Goal: Task Accomplishment & Management: Use online tool/utility

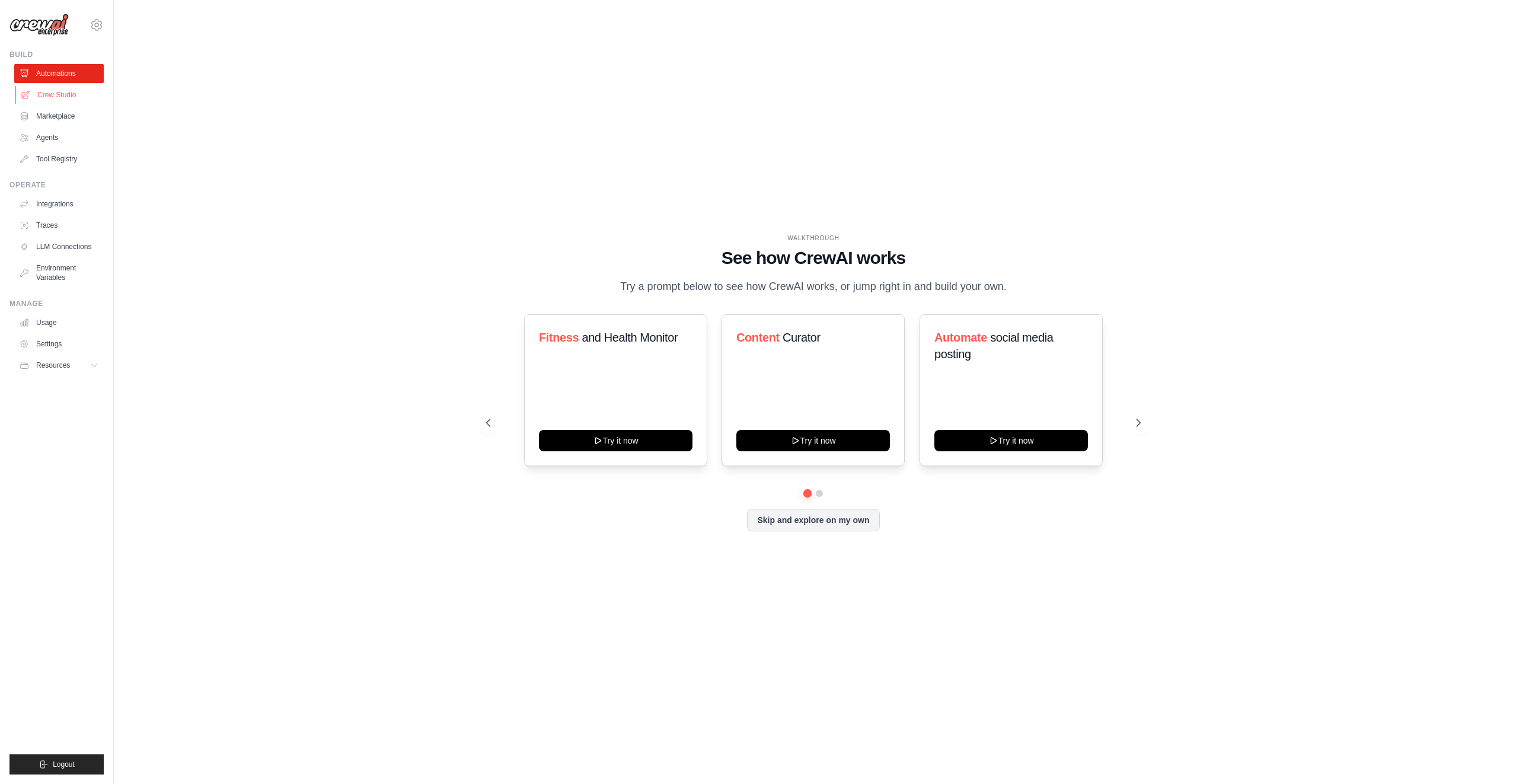
click at [74, 100] on link "Crew Studio" at bounding box center [59, 95] width 90 height 19
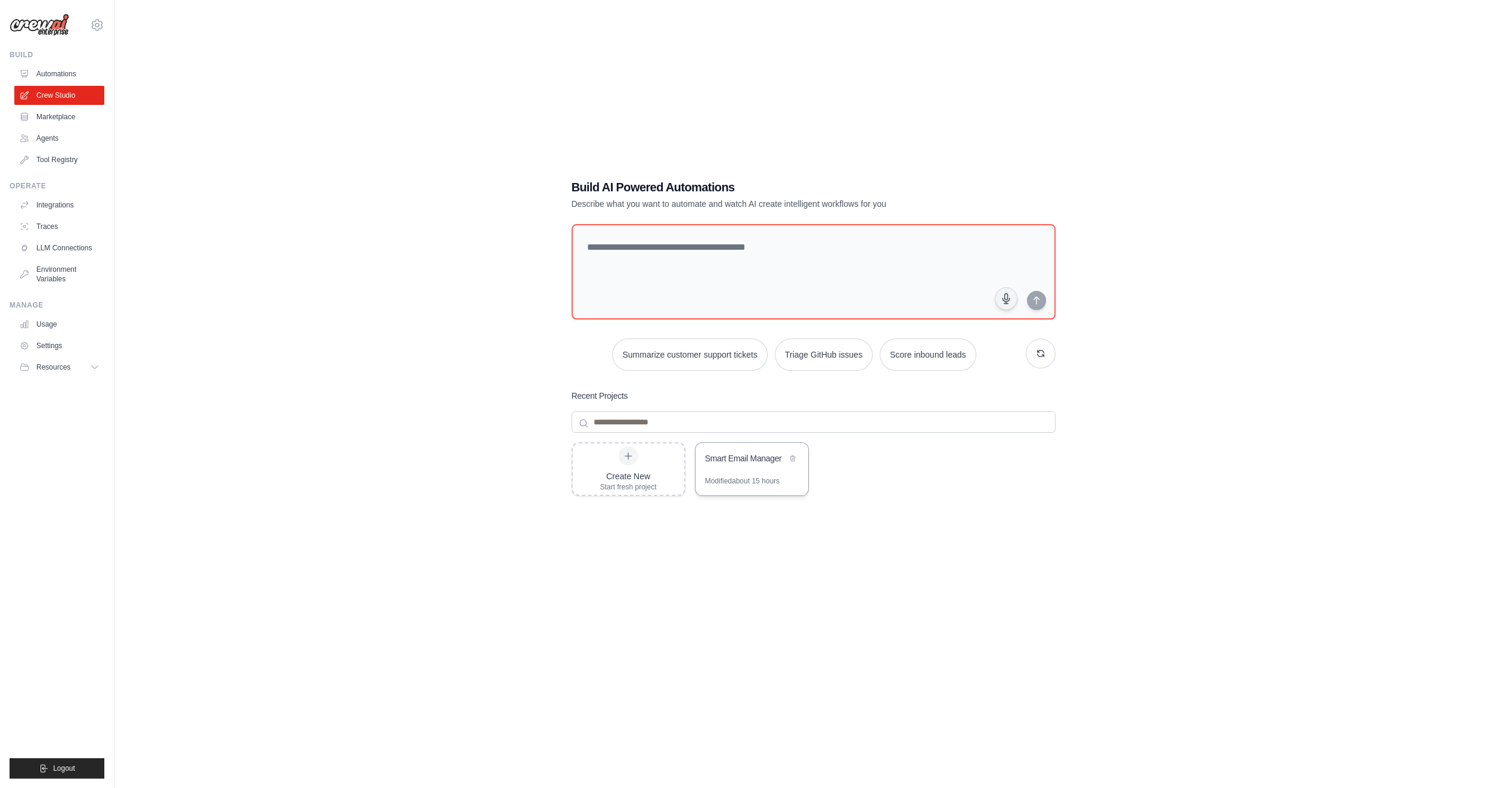
click at [765, 463] on div "Smart Email Manager" at bounding box center [745, 458] width 82 height 12
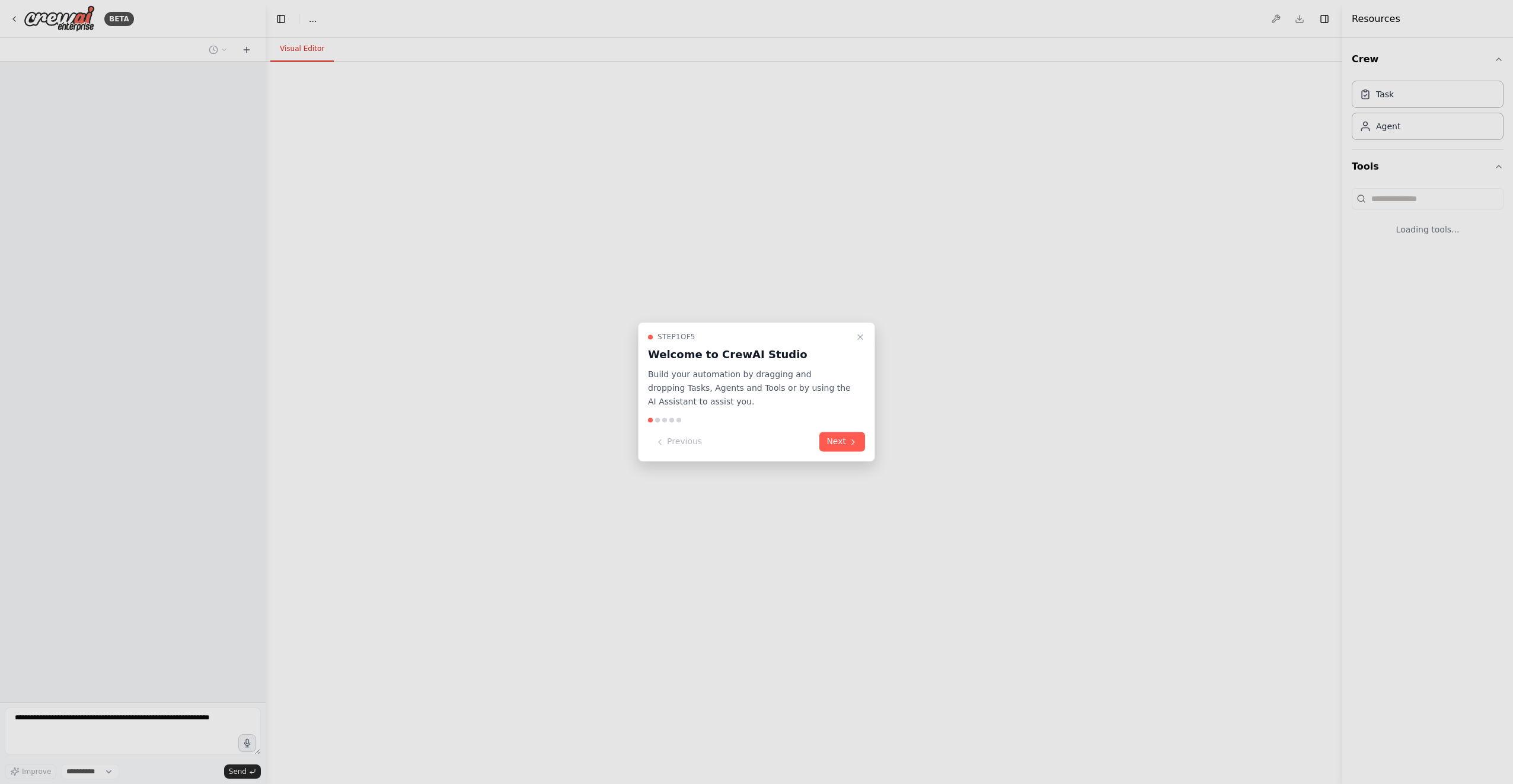
select select "****"
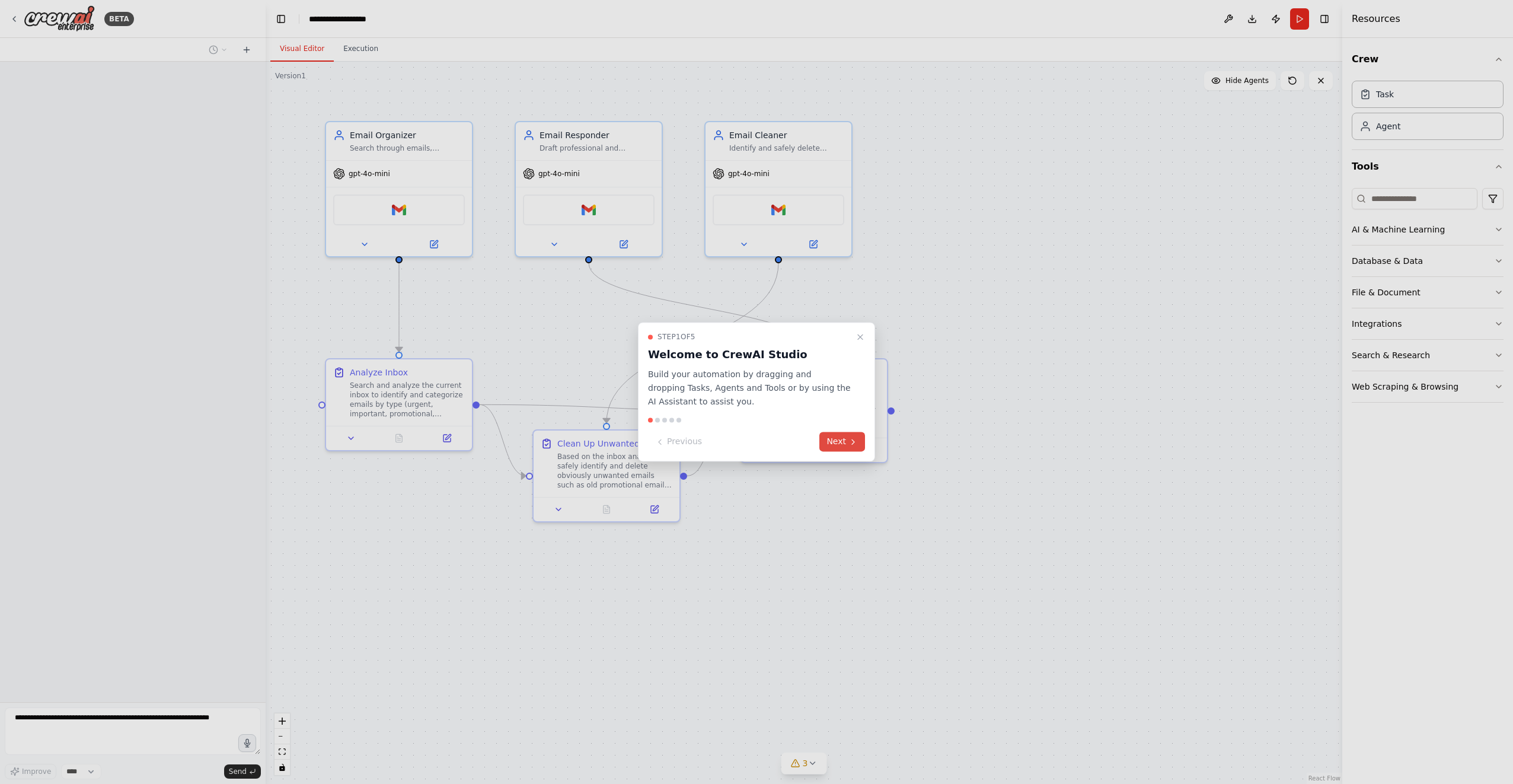
click at [844, 446] on button "Next" at bounding box center [842, 442] width 46 height 19
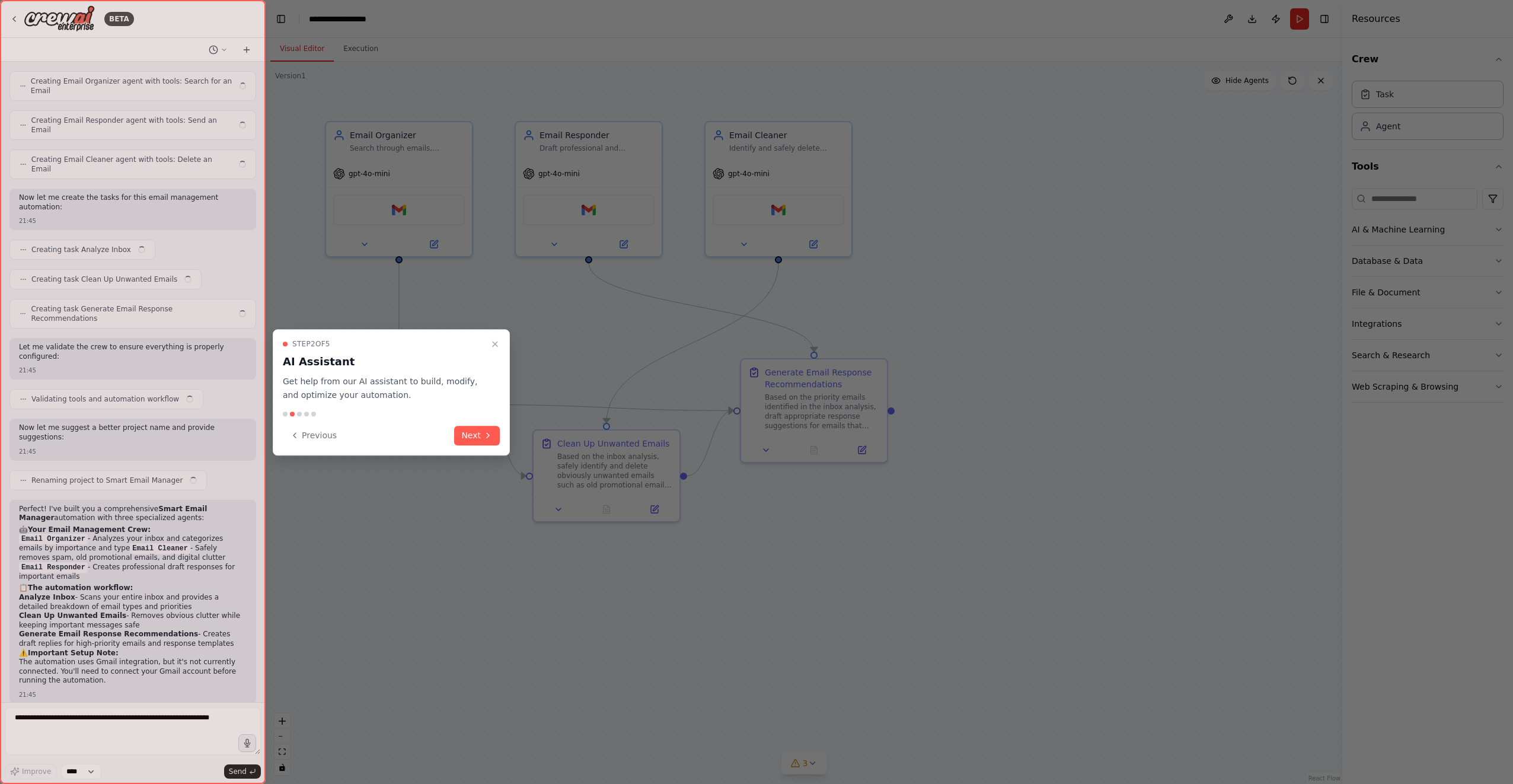
scroll to position [389, 0]
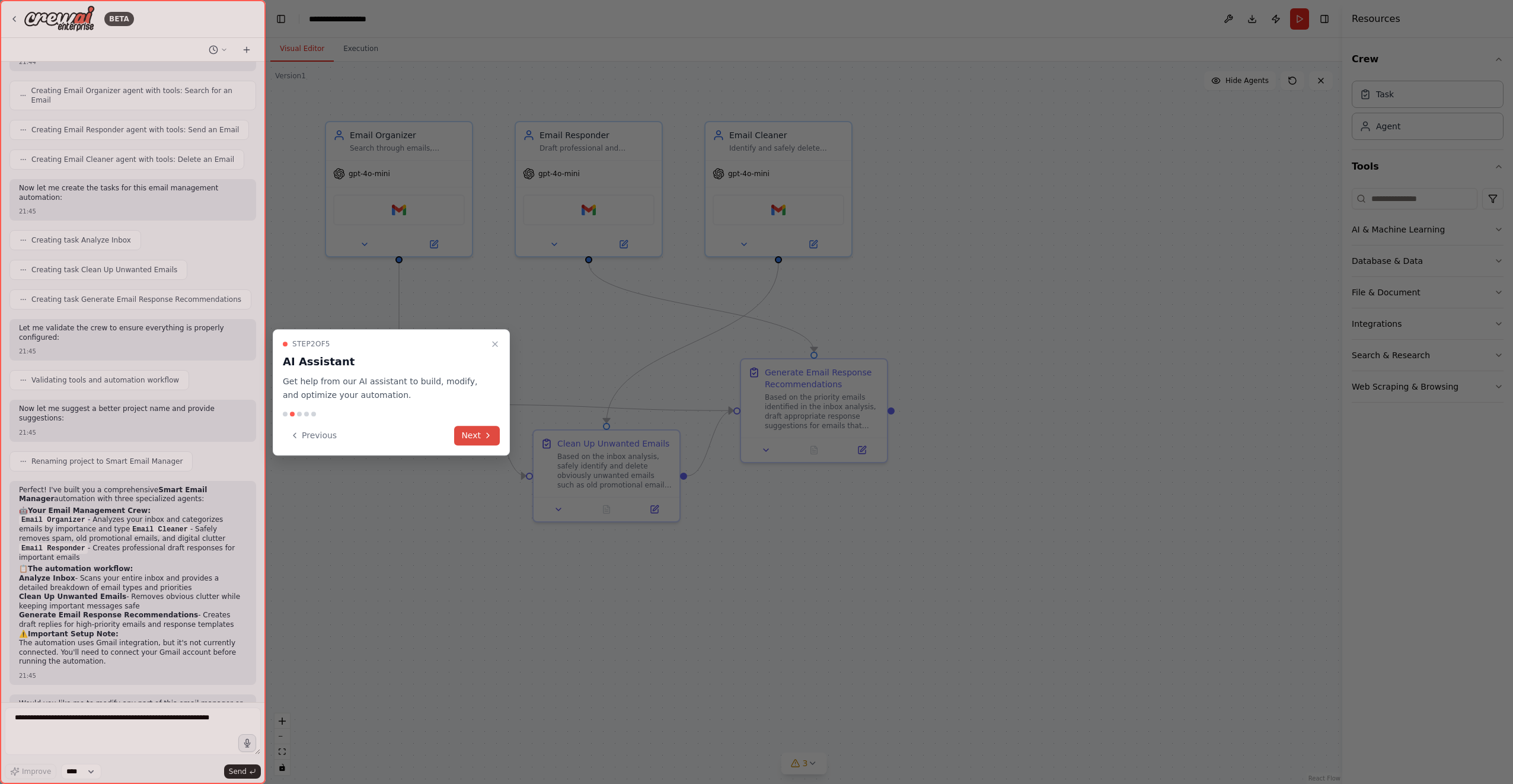
click at [486, 427] on button "Next" at bounding box center [477, 435] width 46 height 19
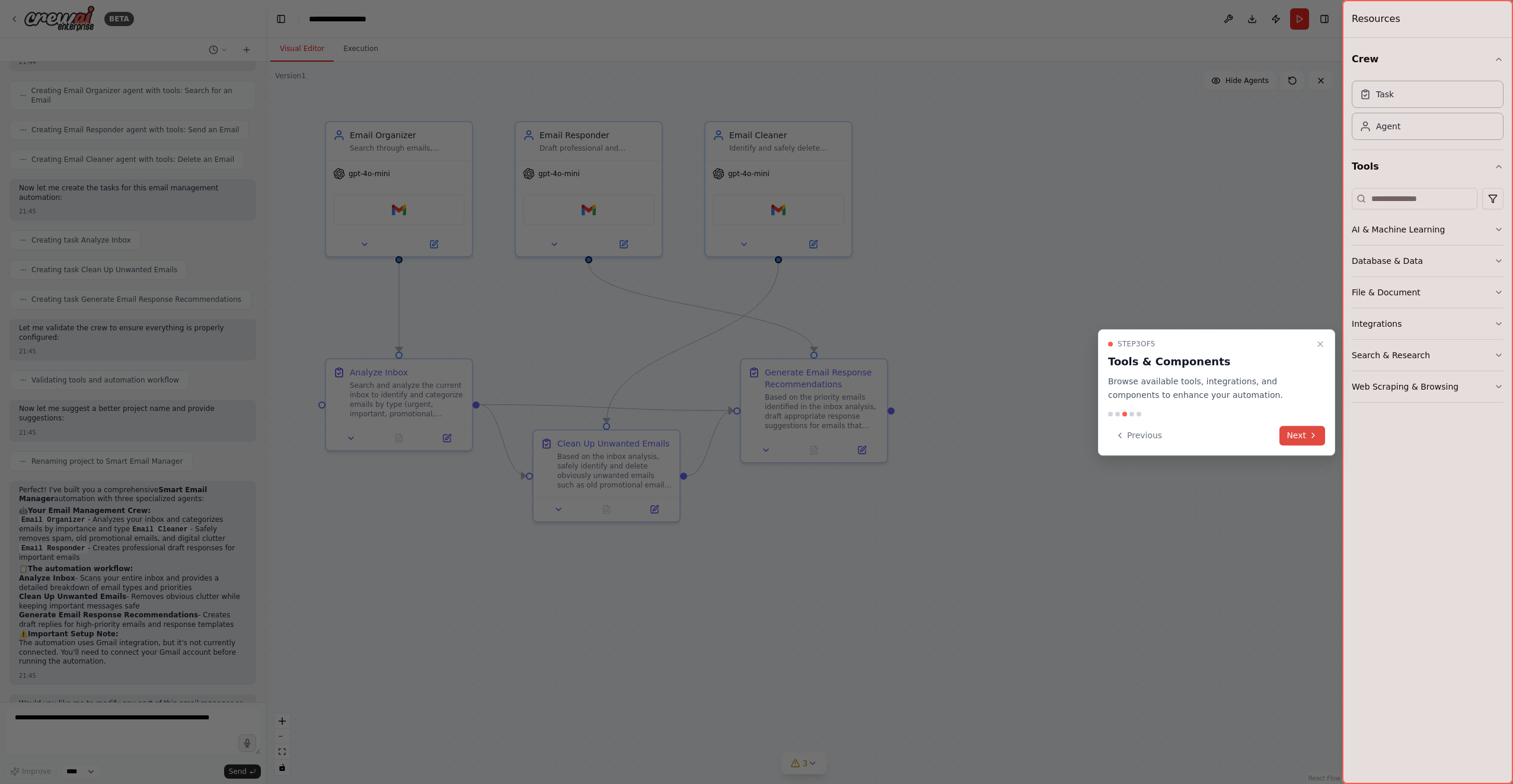
click at [1304, 437] on button "Next" at bounding box center [1302, 435] width 46 height 19
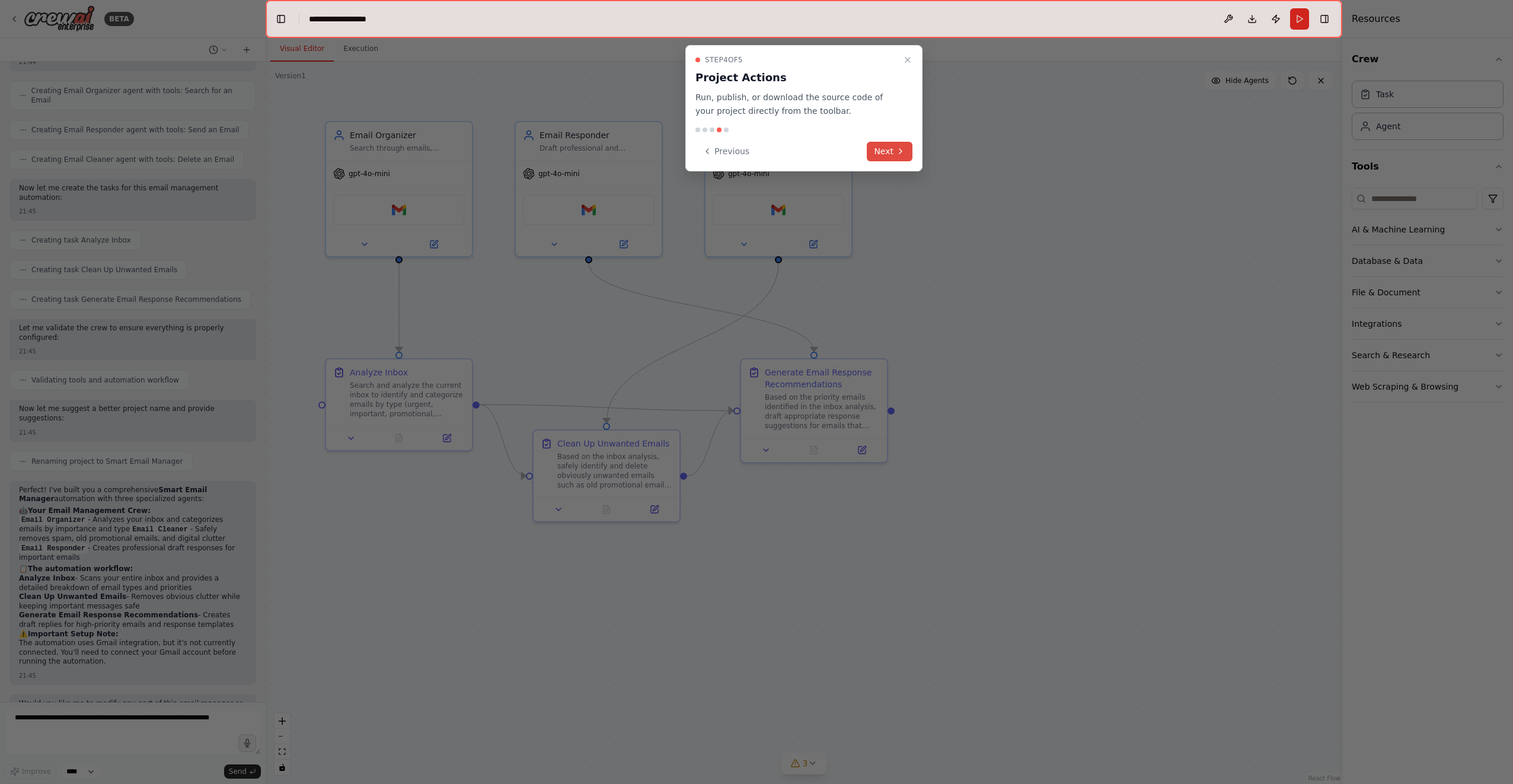
click at [907, 150] on button "Next" at bounding box center [890, 151] width 46 height 19
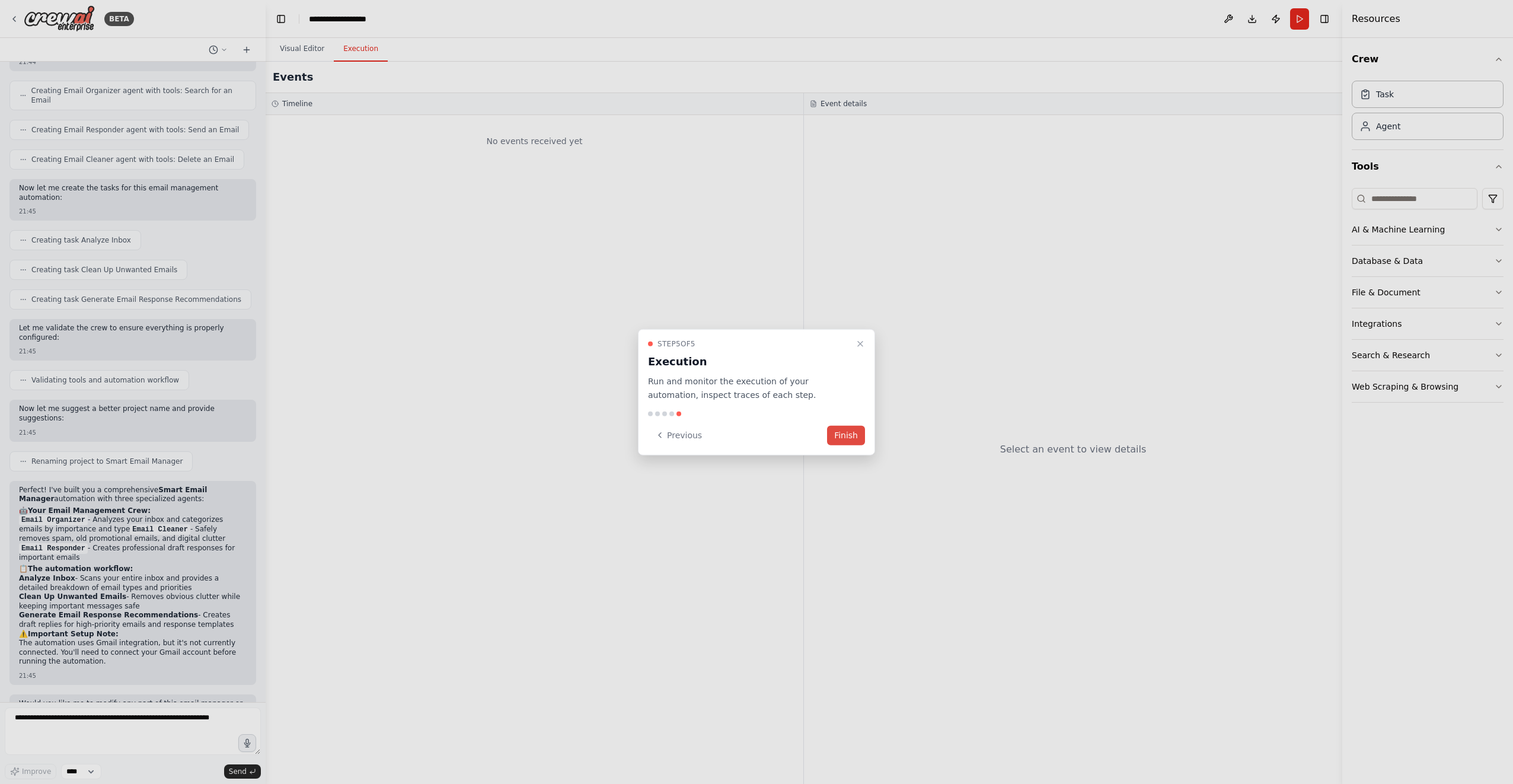
click at [842, 437] on button "Finish" at bounding box center [846, 434] width 38 height 19
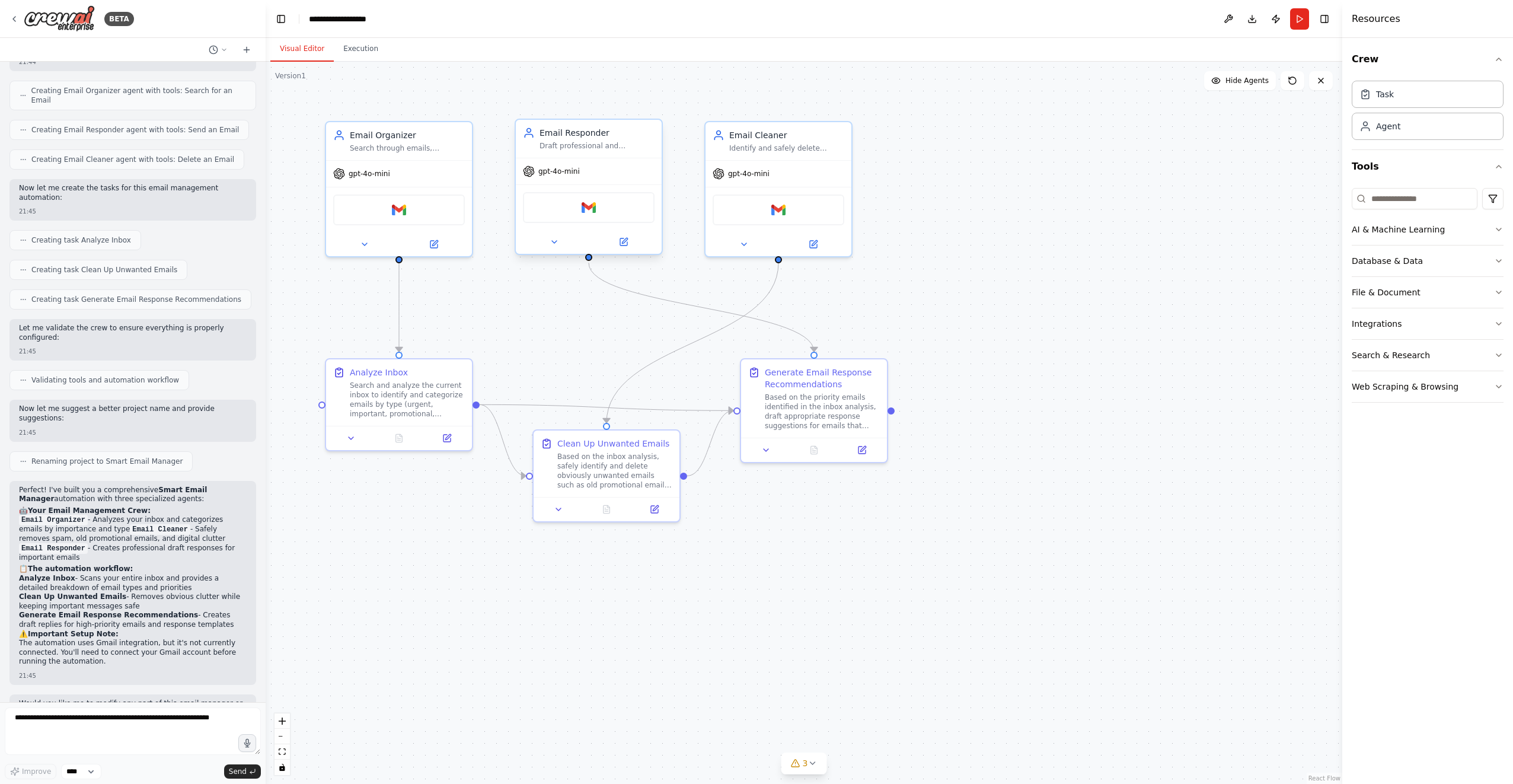
click at [603, 217] on div "Gmail" at bounding box center [588, 208] width 131 height 31
click at [618, 218] on div "Gmail" at bounding box center [588, 208] width 131 height 31
click at [559, 242] on button at bounding box center [554, 242] width 67 height 14
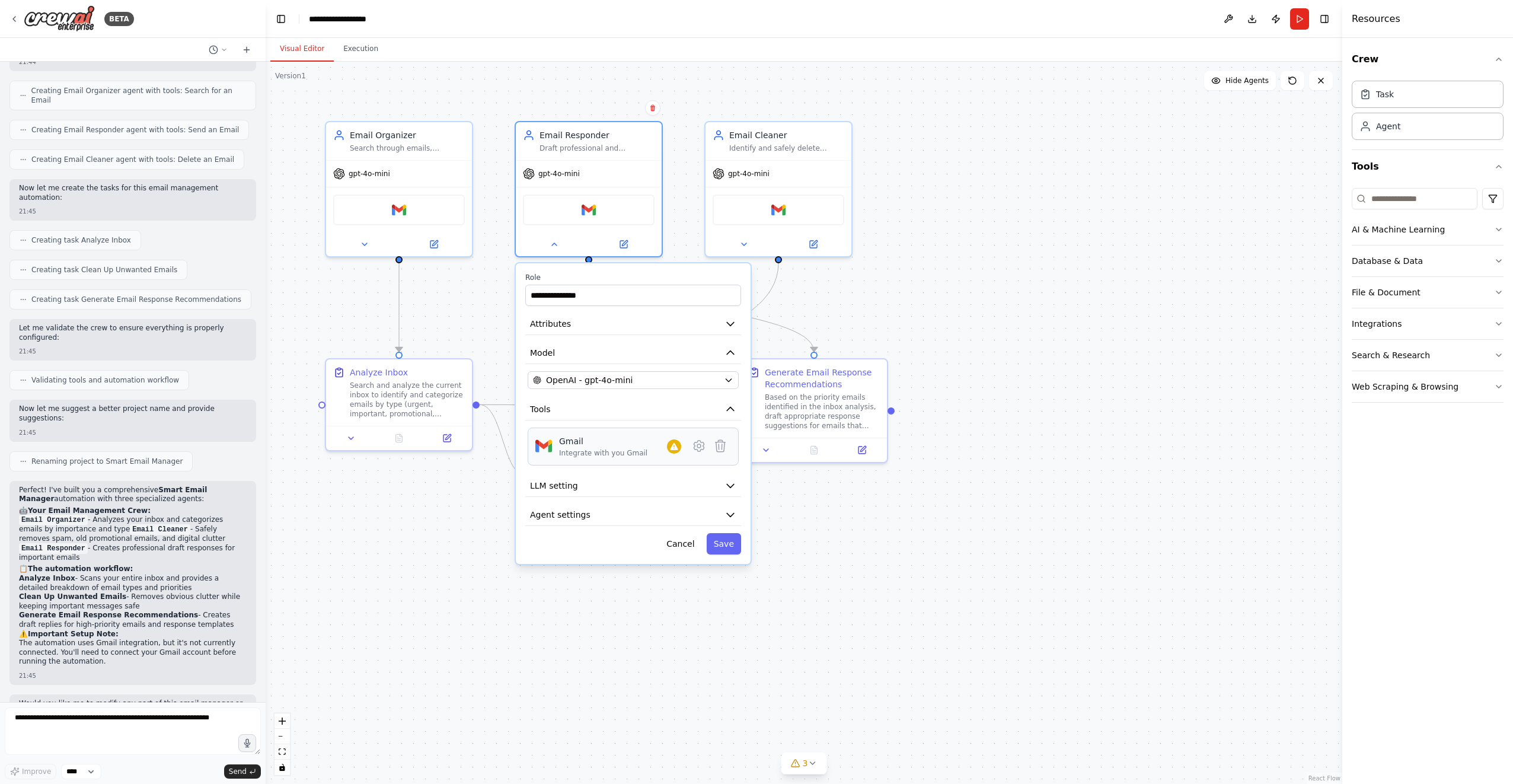
click at [683, 453] on div "Gmail Integrate with you Gmail" at bounding box center [633, 446] width 196 height 23
click at [680, 448] on div at bounding box center [674, 446] width 14 height 14
click at [603, 455] on div "Integrate with you Gmail" at bounding box center [603, 453] width 89 height 9
click at [603, 452] on div "Integrate with you Gmail" at bounding box center [603, 453] width 89 height 9
click at [675, 451] on div at bounding box center [674, 446] width 14 height 14
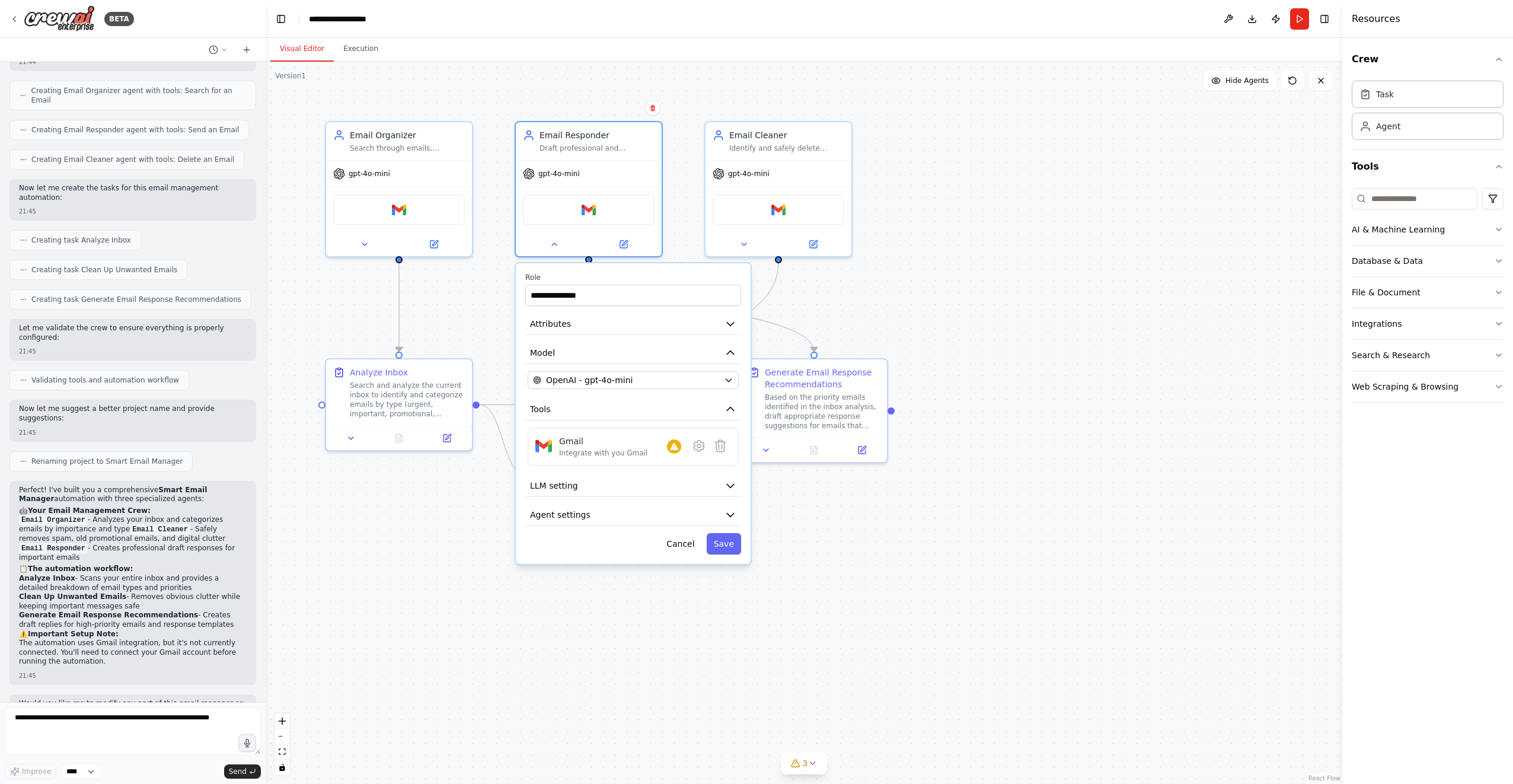
click at [977, 462] on div ".deletable-edge-delete-btn { width: 20px; height: 20px; border: 0px solid #ffff…" at bounding box center [803, 423] width 1077 height 722
click at [623, 418] on button "Tools" at bounding box center [633, 409] width 216 height 22
drag, startPoint x: 658, startPoint y: 416, endPoint x: 657, endPoint y: 423, distance: 7.1
click at [657, 416] on button "Tools" at bounding box center [633, 409] width 216 height 22
click at [724, 499] on button "Save" at bounding box center [724, 496] width 34 height 22
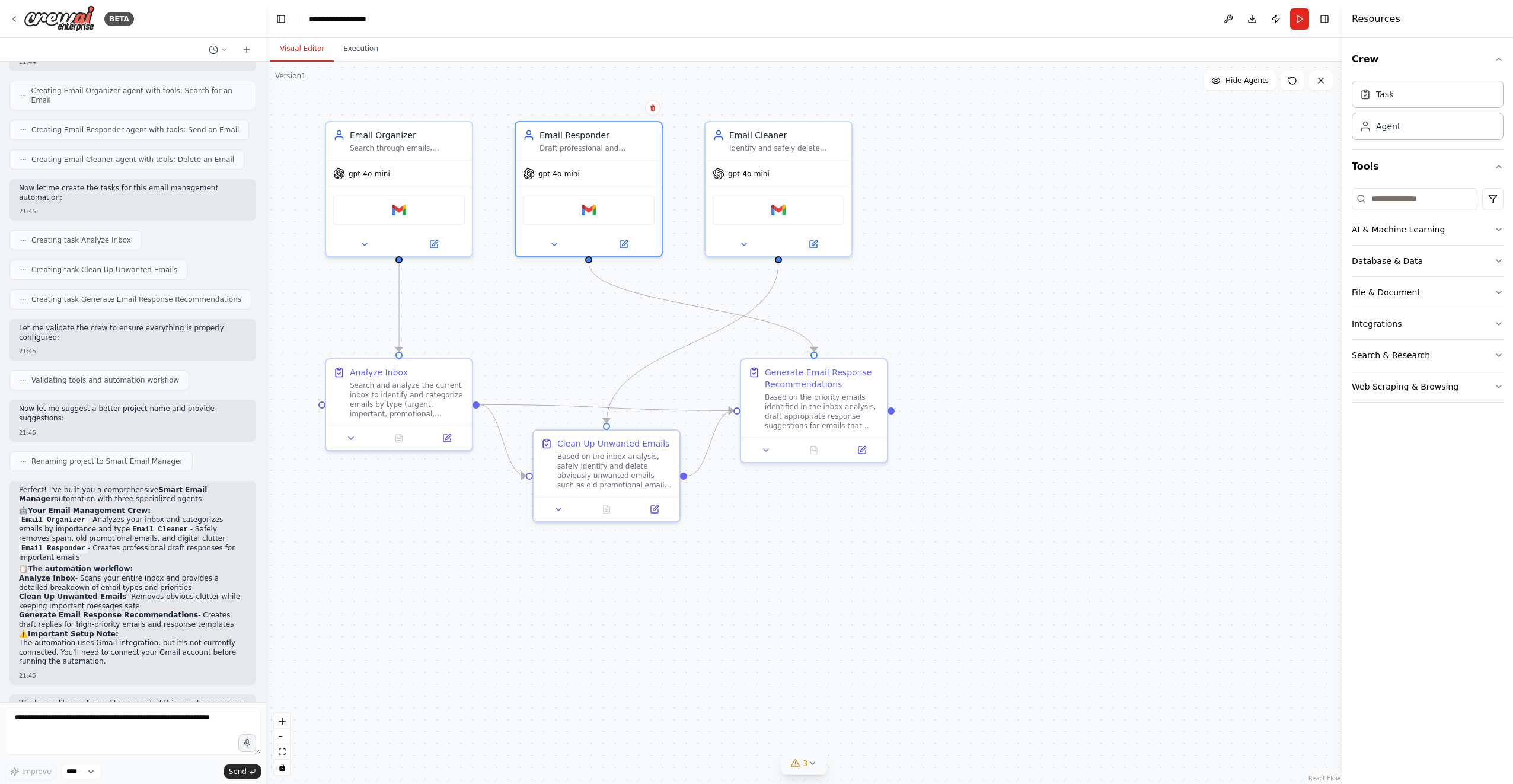
click at [795, 762] on icon at bounding box center [795, 762] width 9 height 9
click at [910, 710] on button at bounding box center [920, 702] width 20 height 14
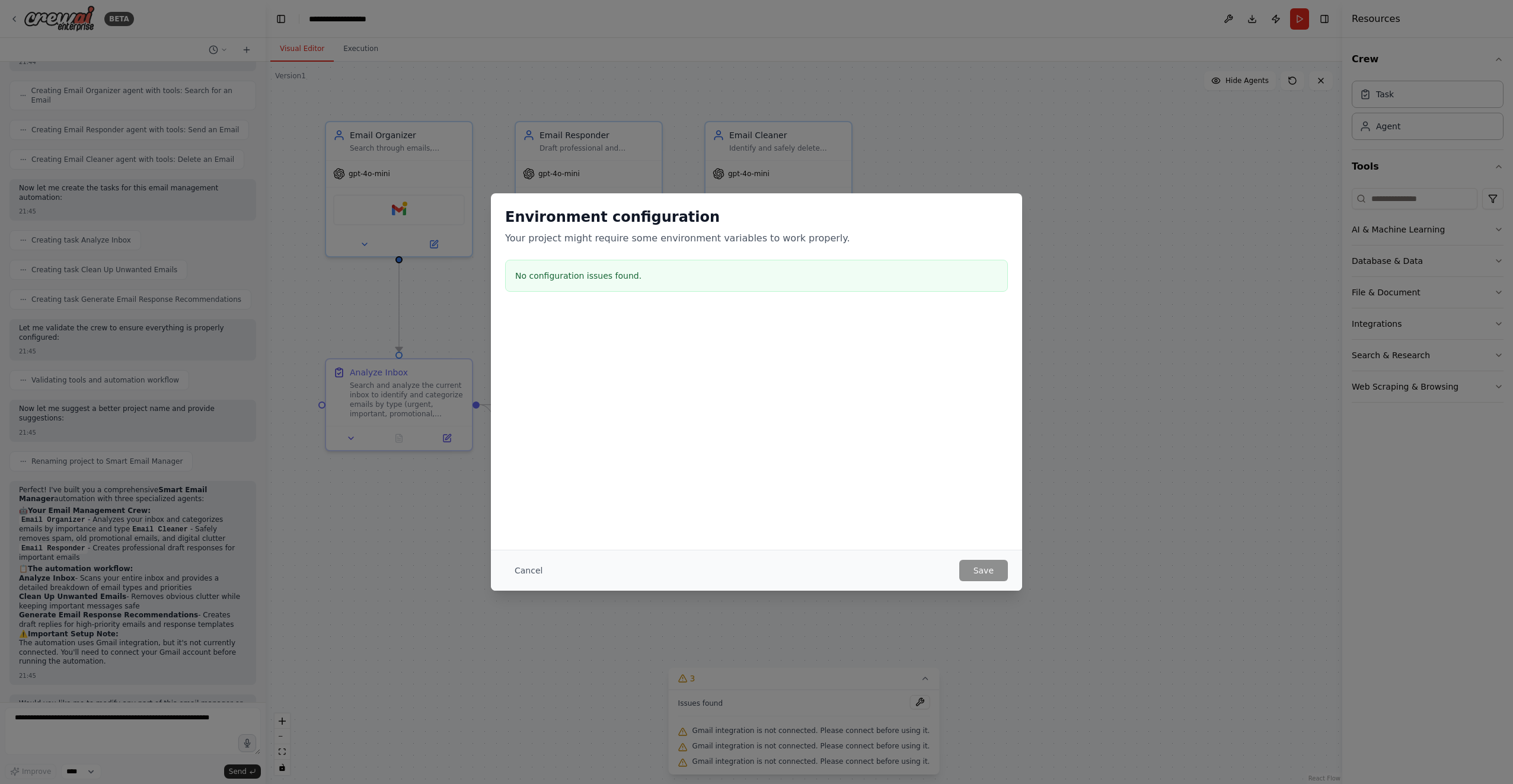
drag, startPoint x: 677, startPoint y: 282, endPoint x: 681, endPoint y: 291, distance: 9.8
click at [676, 284] on div "No configuration issues found." at bounding box center [756, 275] width 503 height 32
click at [536, 573] on button "Cancel" at bounding box center [529, 571] width 47 height 22
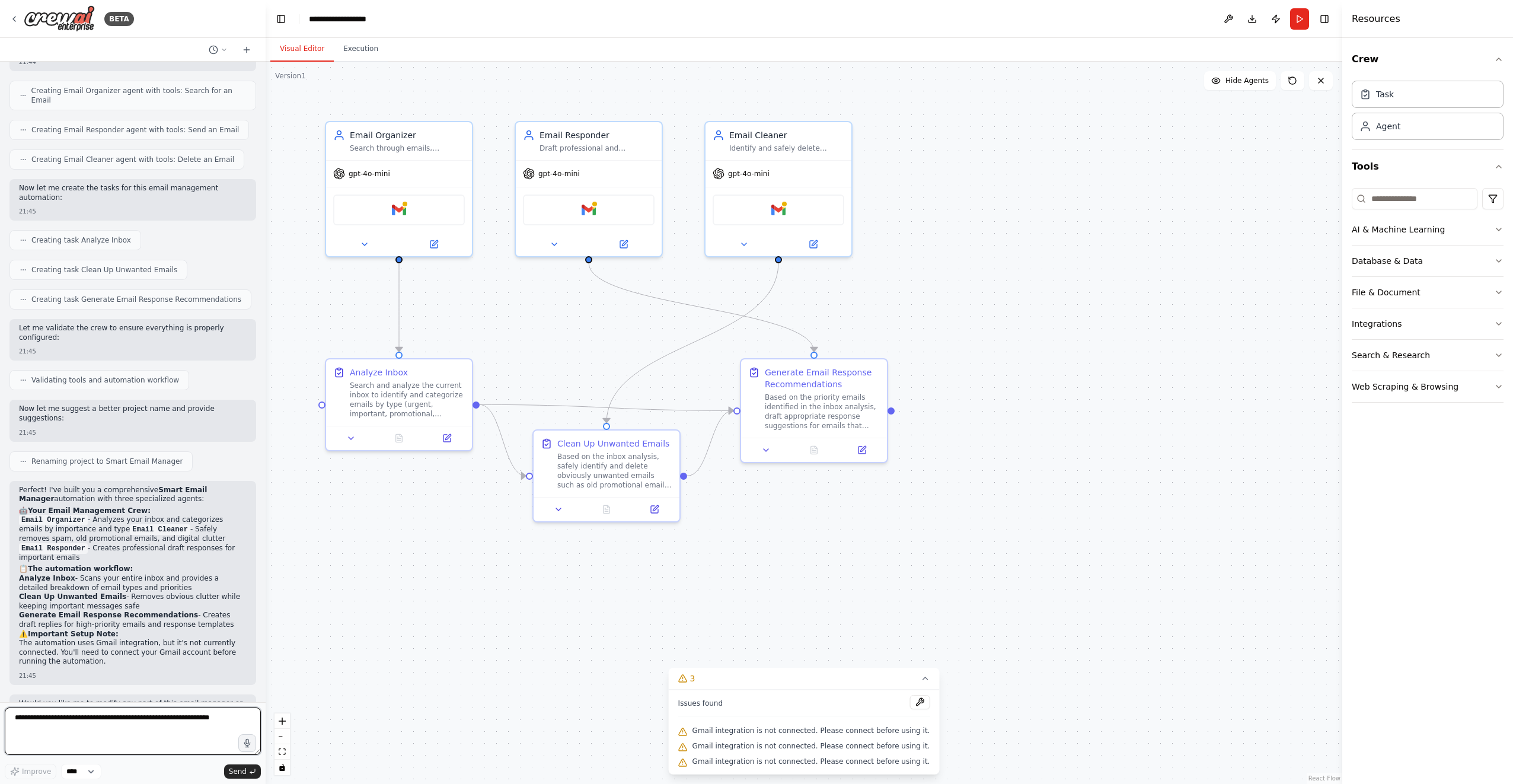
click at [167, 720] on textarea at bounding box center [133, 730] width 256 height 48
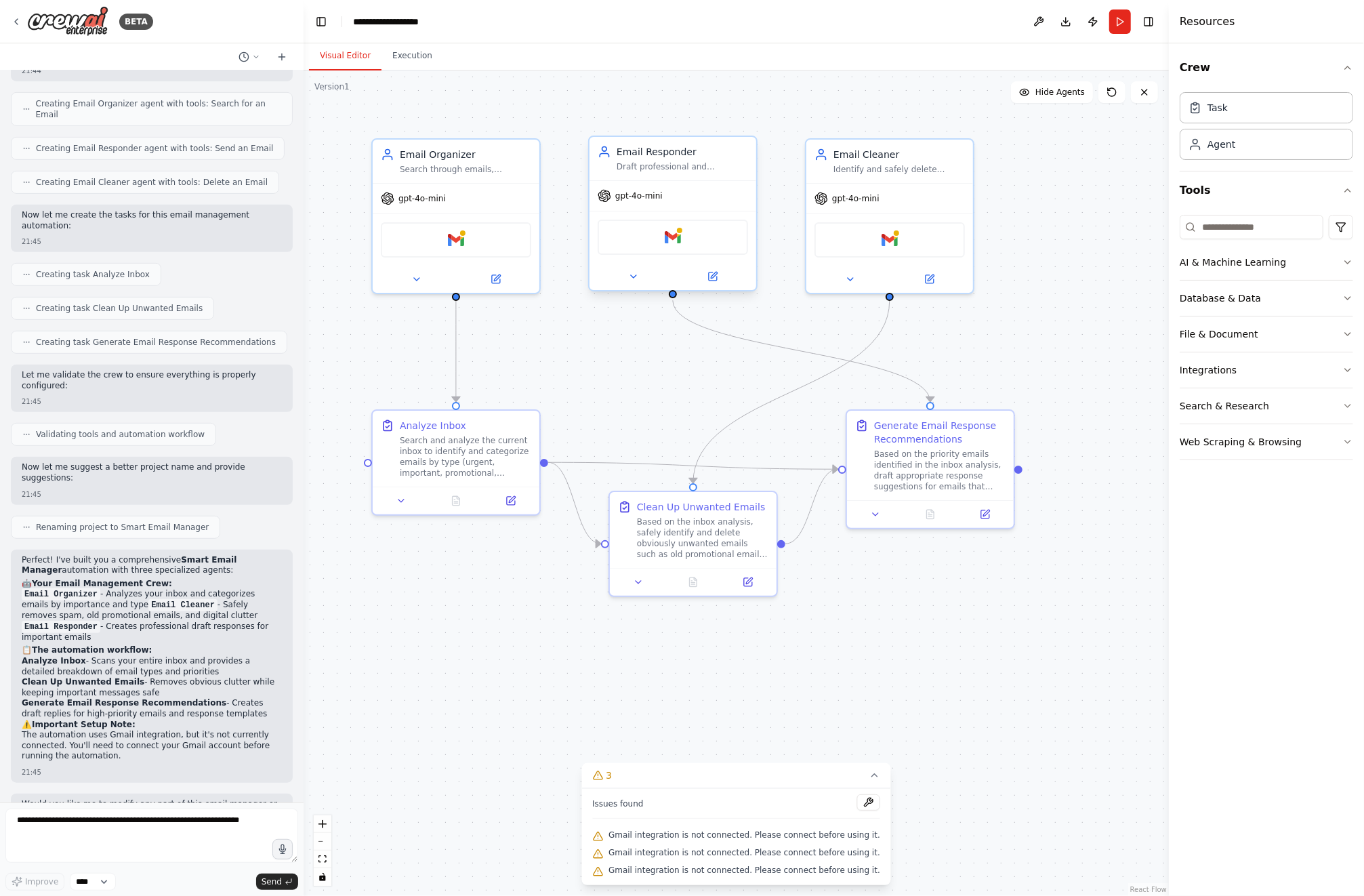
click at [694, 251] on div "Gmail" at bounding box center [672, 237] width 150 height 35
click at [677, 246] on div "Gmail" at bounding box center [672, 237] width 150 height 35
click at [629, 241] on div "Gmail" at bounding box center [672, 237] width 150 height 35
click at [633, 279] on icon at bounding box center [633, 275] width 11 height 11
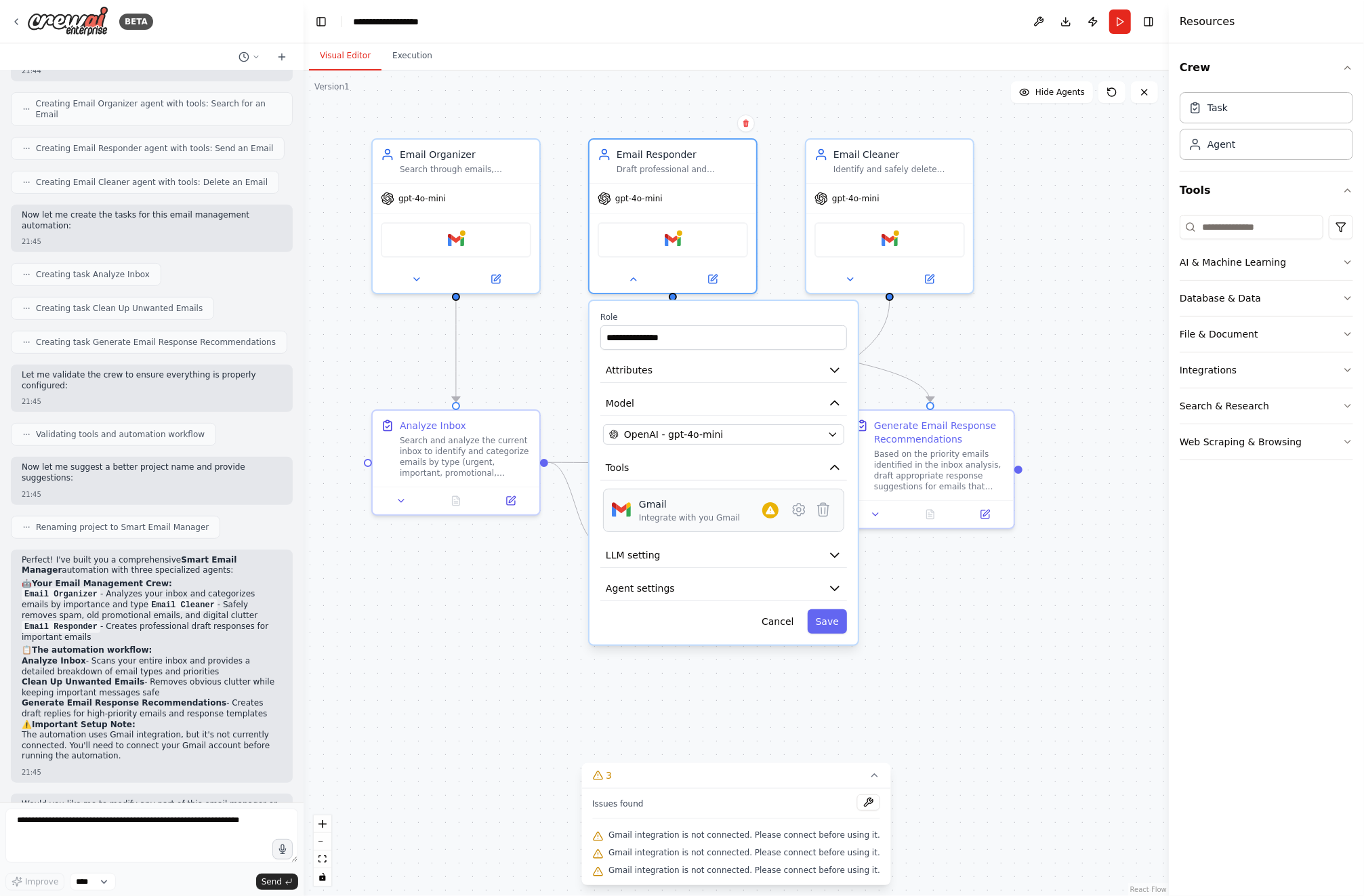
click at [750, 513] on div "Gmail Integrate with you Gmail" at bounding box center [709, 510] width 140 height 26
click at [780, 514] on div "Gmail Integrate with you Gmail" at bounding box center [724, 510] width 224 height 26
click at [742, 508] on div "Warnings: • Gmail integration is not connected. Please connect before using it." at bounding box center [670, 510] width 173 height 49
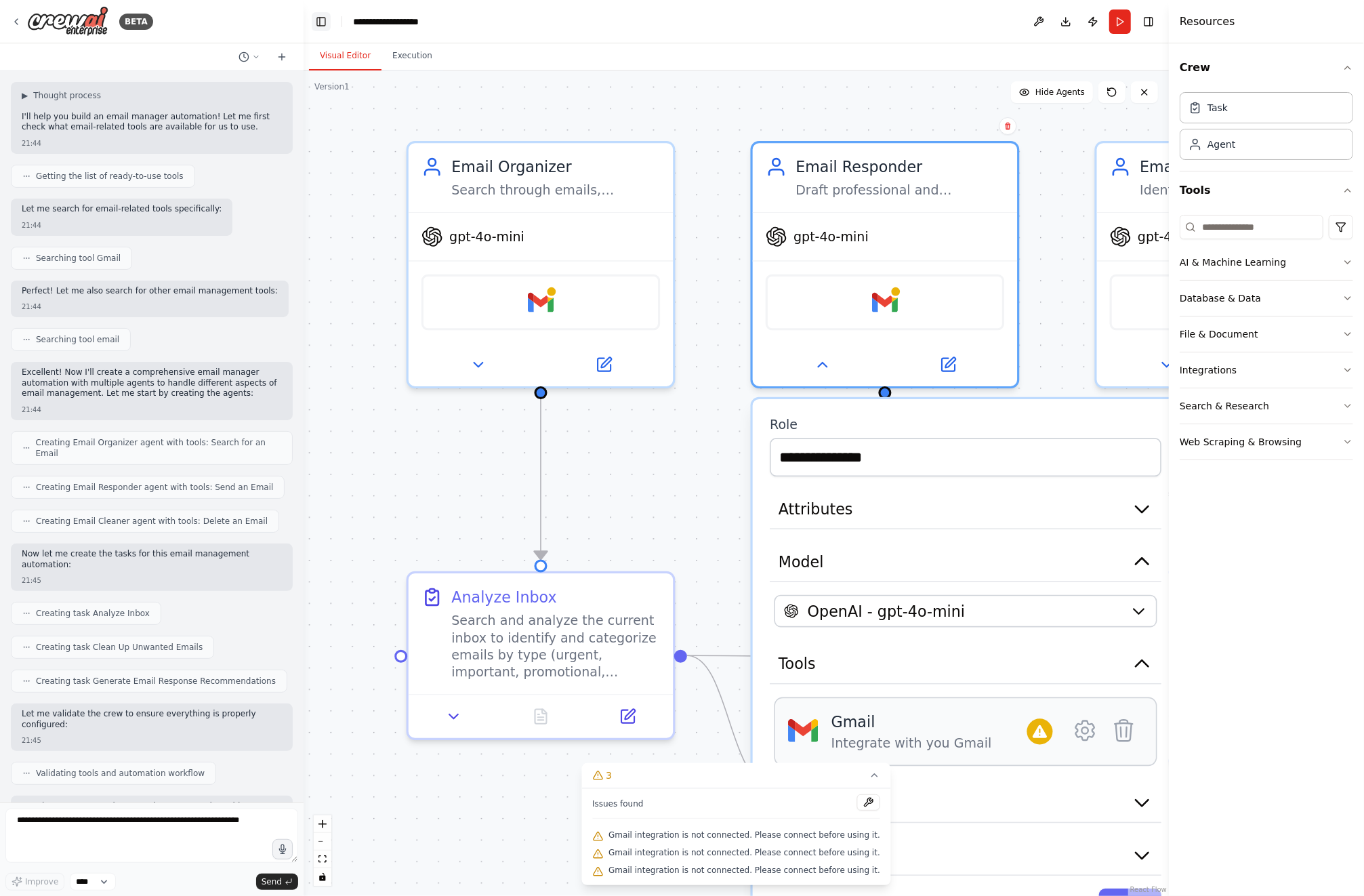
click at [330, 22] on button "Toggle Left Sidebar" at bounding box center [321, 22] width 19 height 19
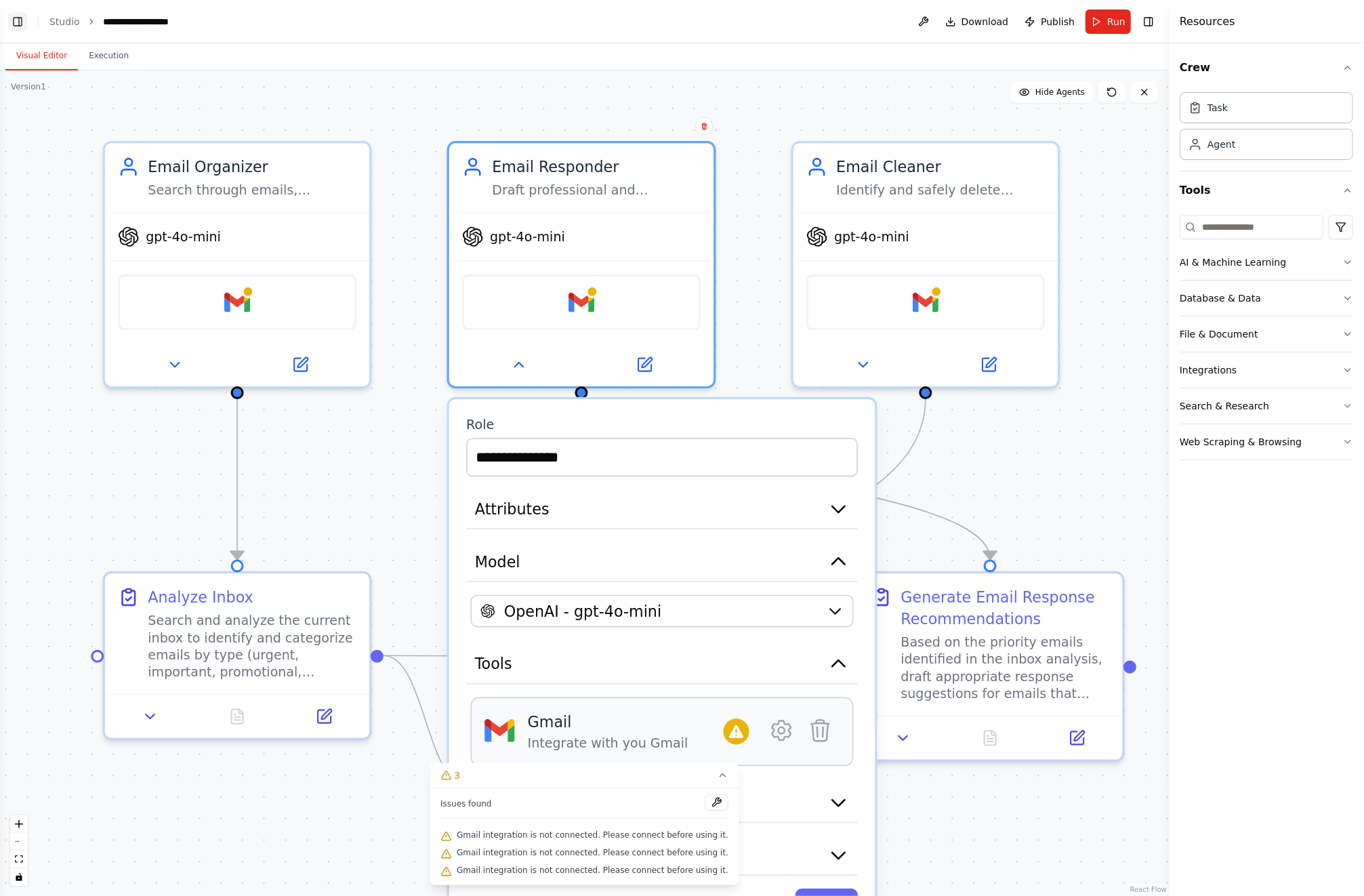
click at [25, 25] on button "Toggle Left Sidebar" at bounding box center [18, 22] width 19 height 19
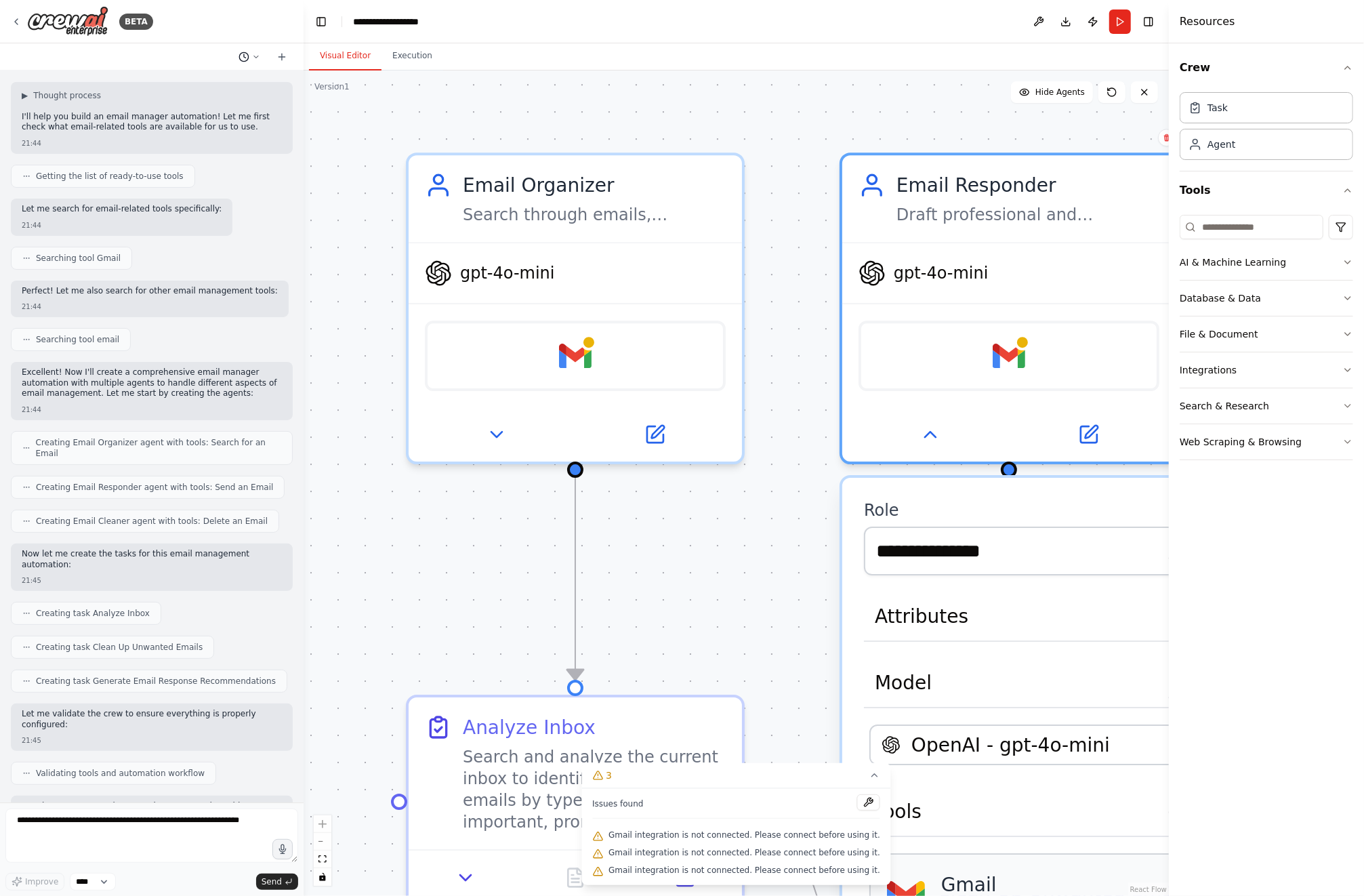
click at [250, 61] on button at bounding box center [250, 56] width 33 height 16
click at [253, 61] on div at bounding box center [151, 448] width 303 height 896
click at [366, 22] on div "**********" at bounding box center [399, 22] width 93 height 13
click at [434, 22] on div "**********" at bounding box center [404, 22] width 101 height 13
click at [440, 25] on div "**********" at bounding box center [404, 22] width 101 height 13
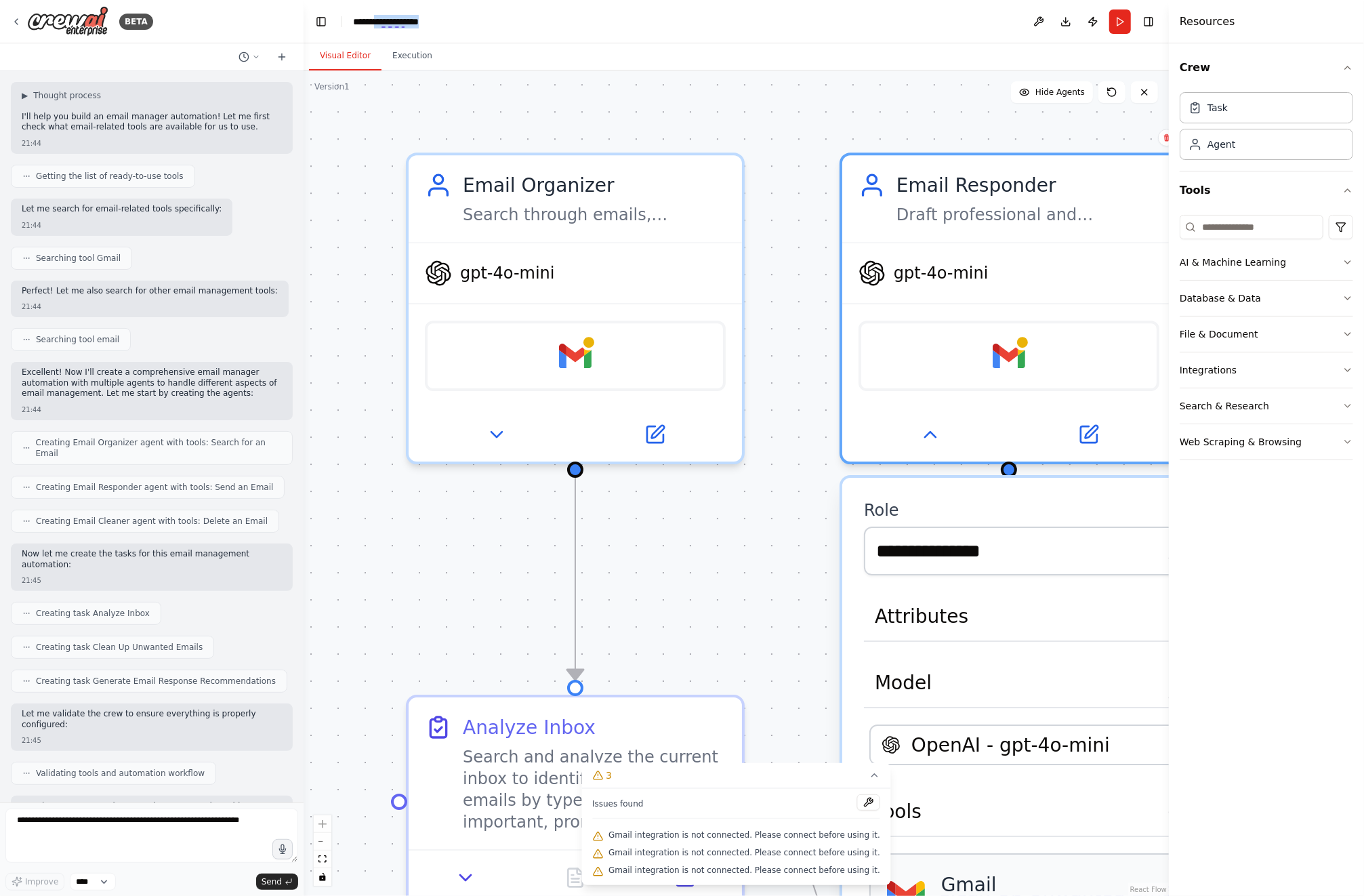
drag, startPoint x: 441, startPoint y: 25, endPoint x: 381, endPoint y: 16, distance: 60.7
click at [381, 16] on div "**********" at bounding box center [404, 22] width 101 height 13
click at [448, 30] on header "**********" at bounding box center [736, 21] width 866 height 43
drag, startPoint x: 441, startPoint y: 22, endPoint x: 362, endPoint y: 22, distance: 79.0
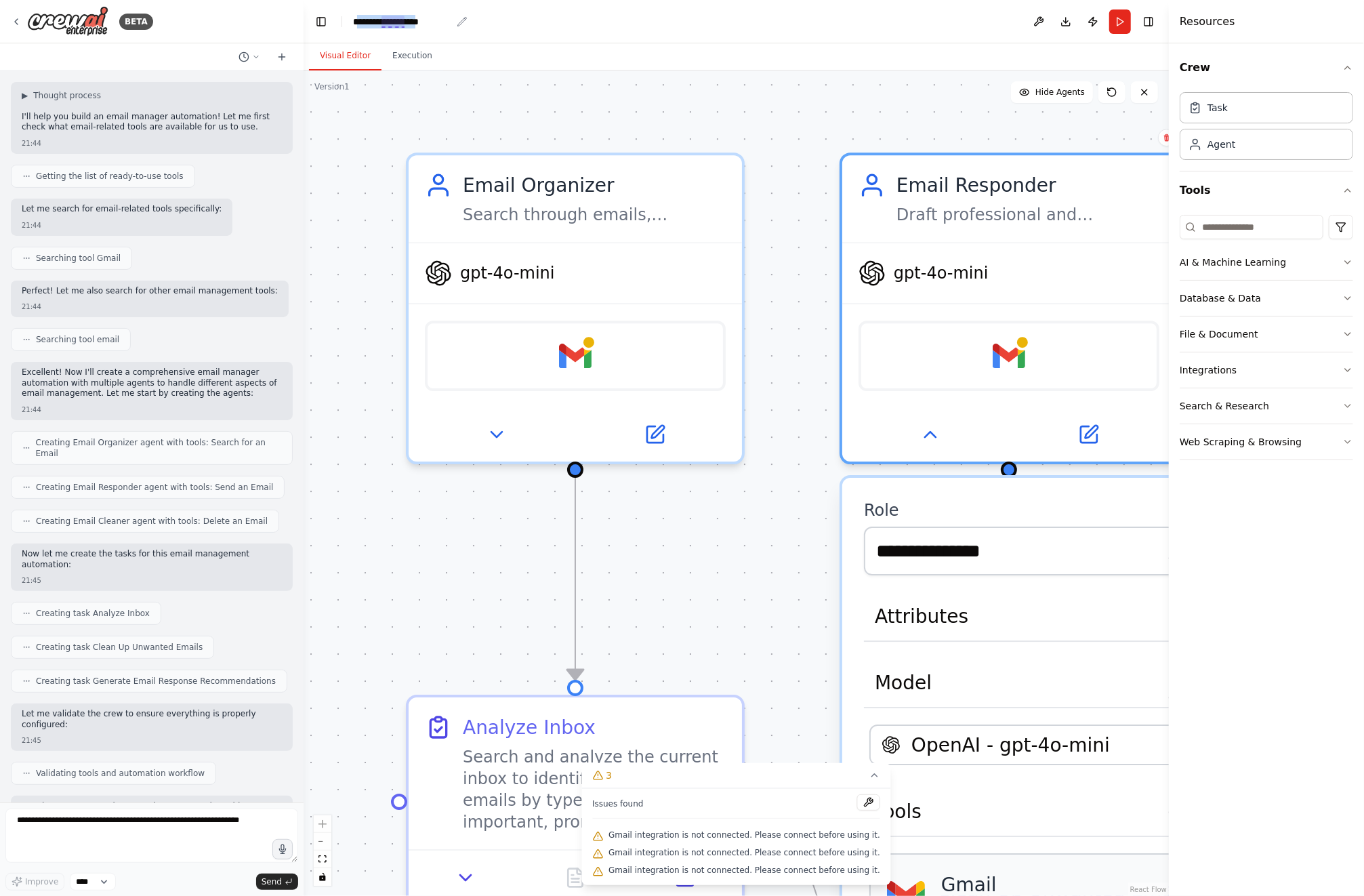
click at [362, 22] on div "**********" at bounding box center [399, 22] width 93 height 13
click at [480, 22] on header "**********" at bounding box center [736, 21] width 866 height 43
click at [51, 43] on div at bounding box center [151, 56] width 303 height 27
click at [9, 28] on div "BETA" at bounding box center [151, 21] width 303 height 43
click at [19, 23] on icon at bounding box center [15, 21] width 11 height 11
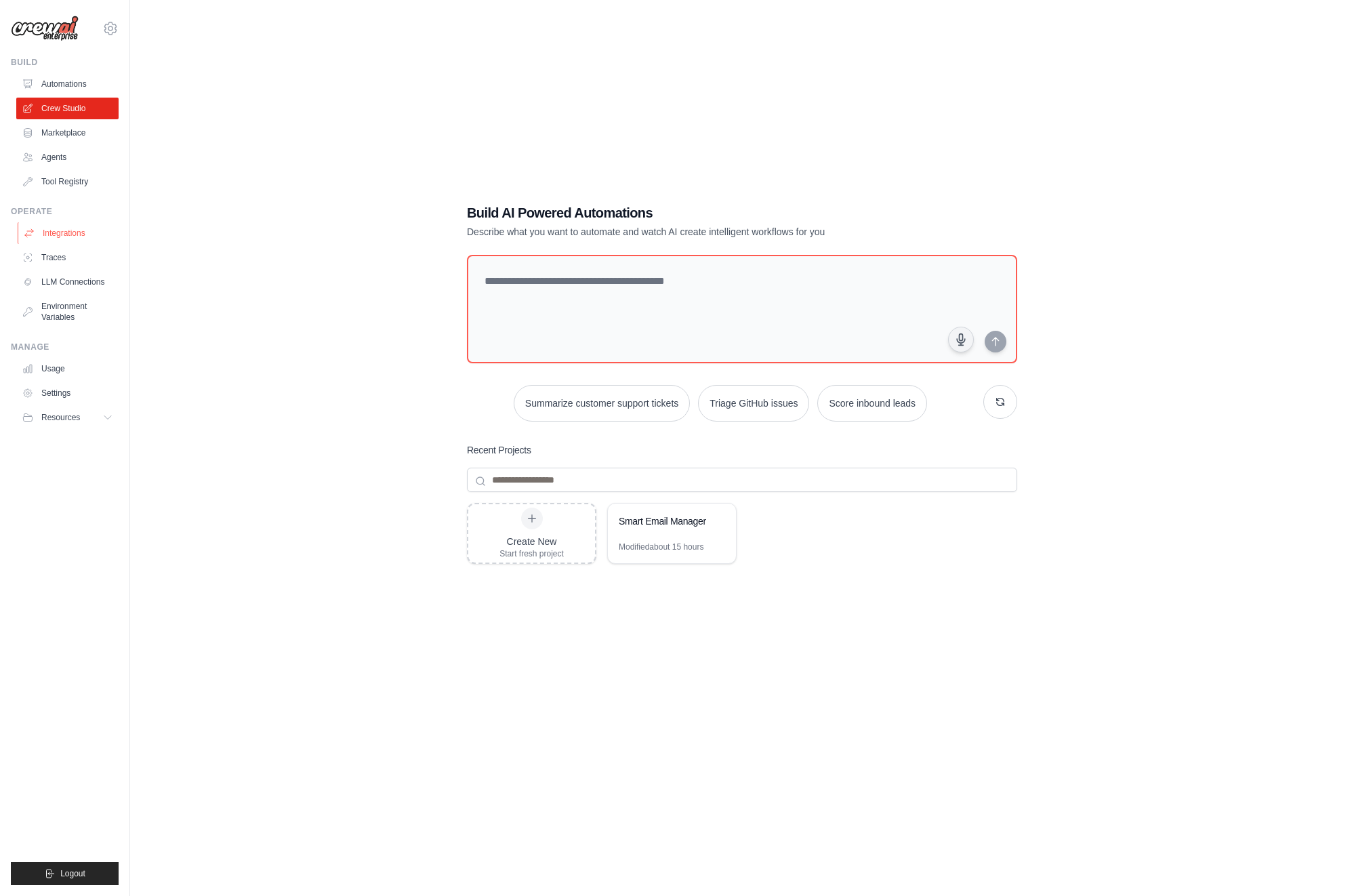
click at [52, 241] on link "Integrations" at bounding box center [68, 232] width 102 height 22
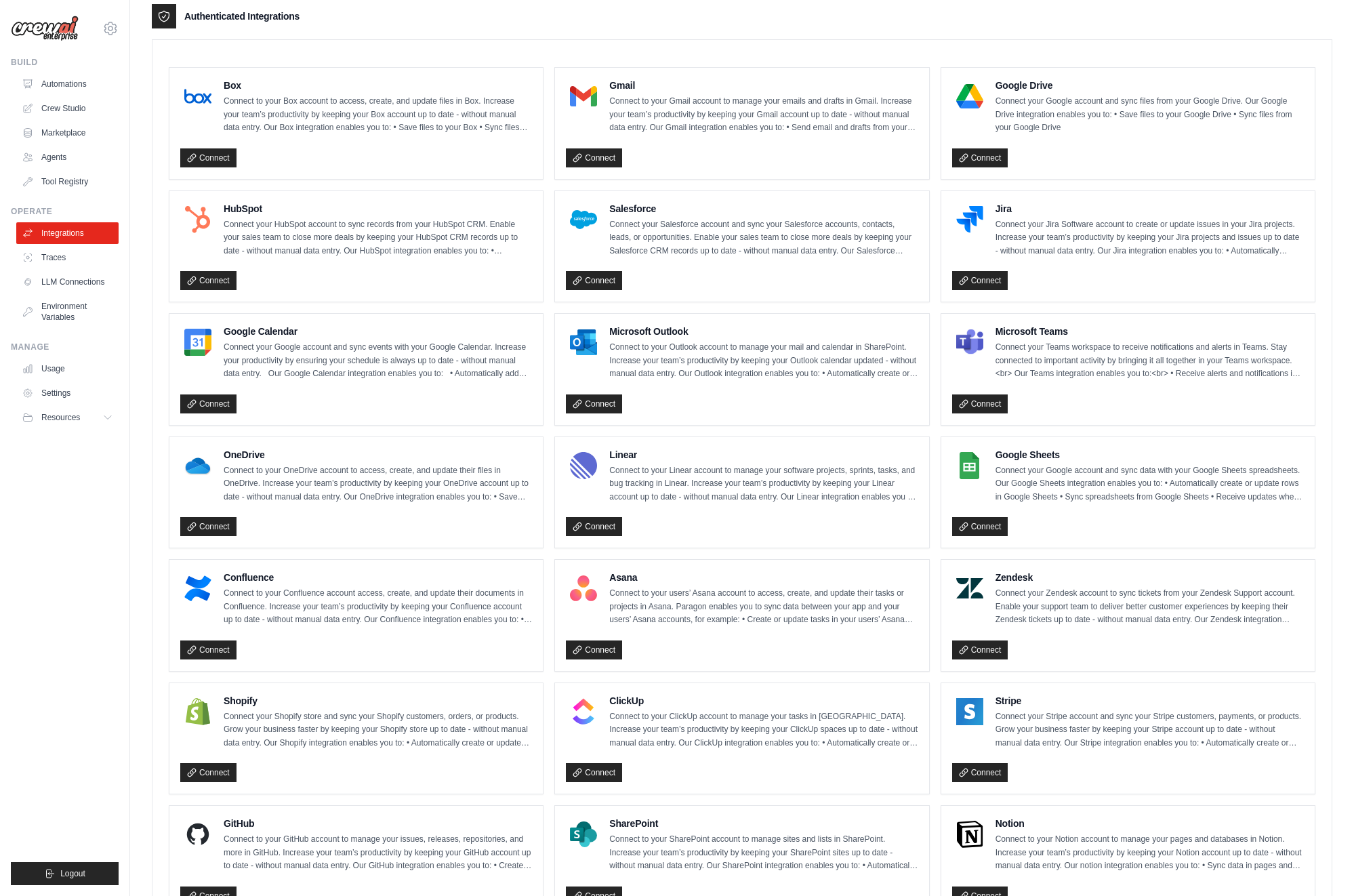
scroll to position [300, 0]
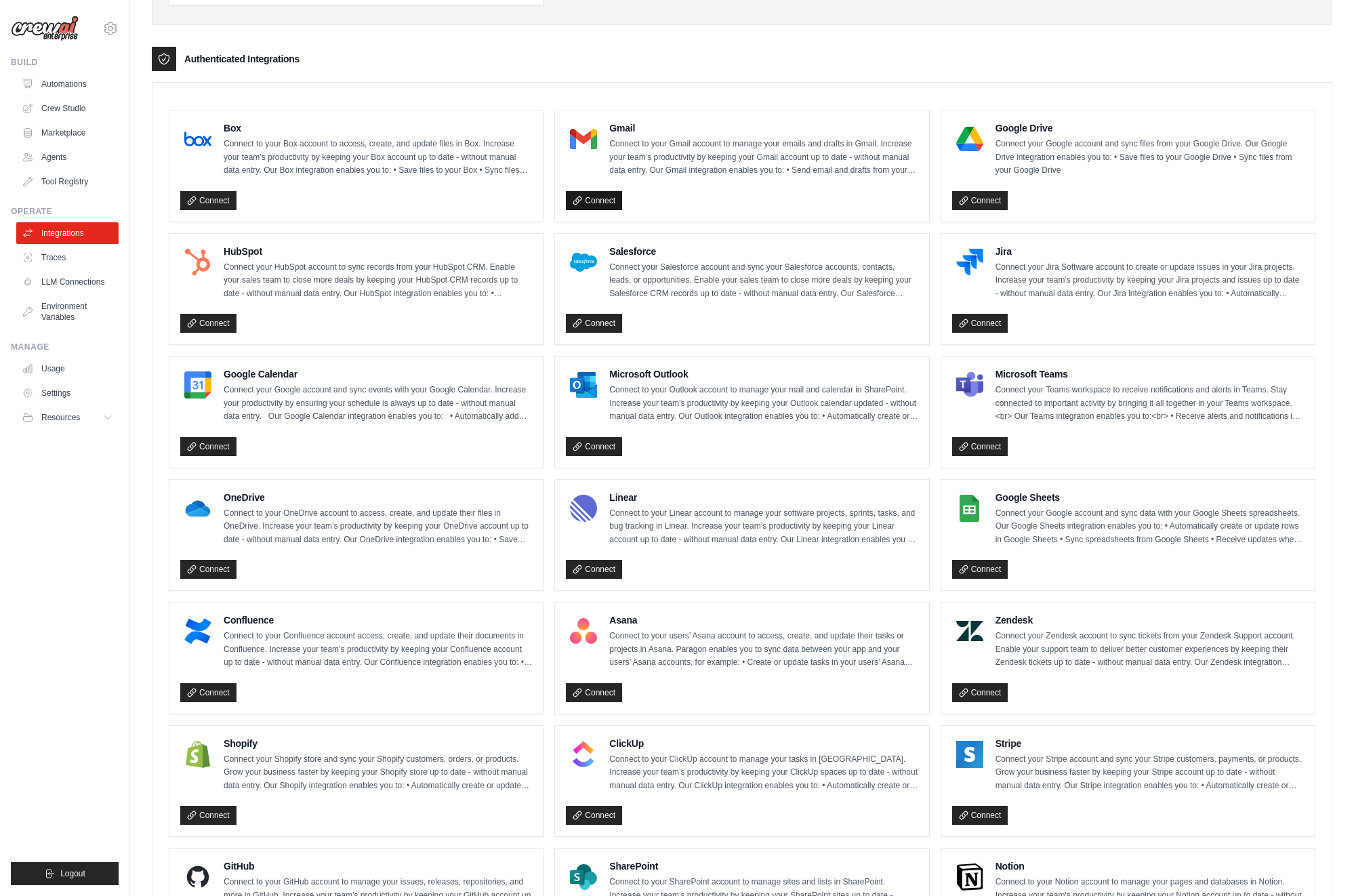
click at [599, 200] on link "Connect" at bounding box center [594, 201] width 56 height 19
click at [613, 195] on link "Connect" at bounding box center [594, 201] width 56 height 19
click at [90, 108] on link "Crew Studio" at bounding box center [68, 108] width 102 height 22
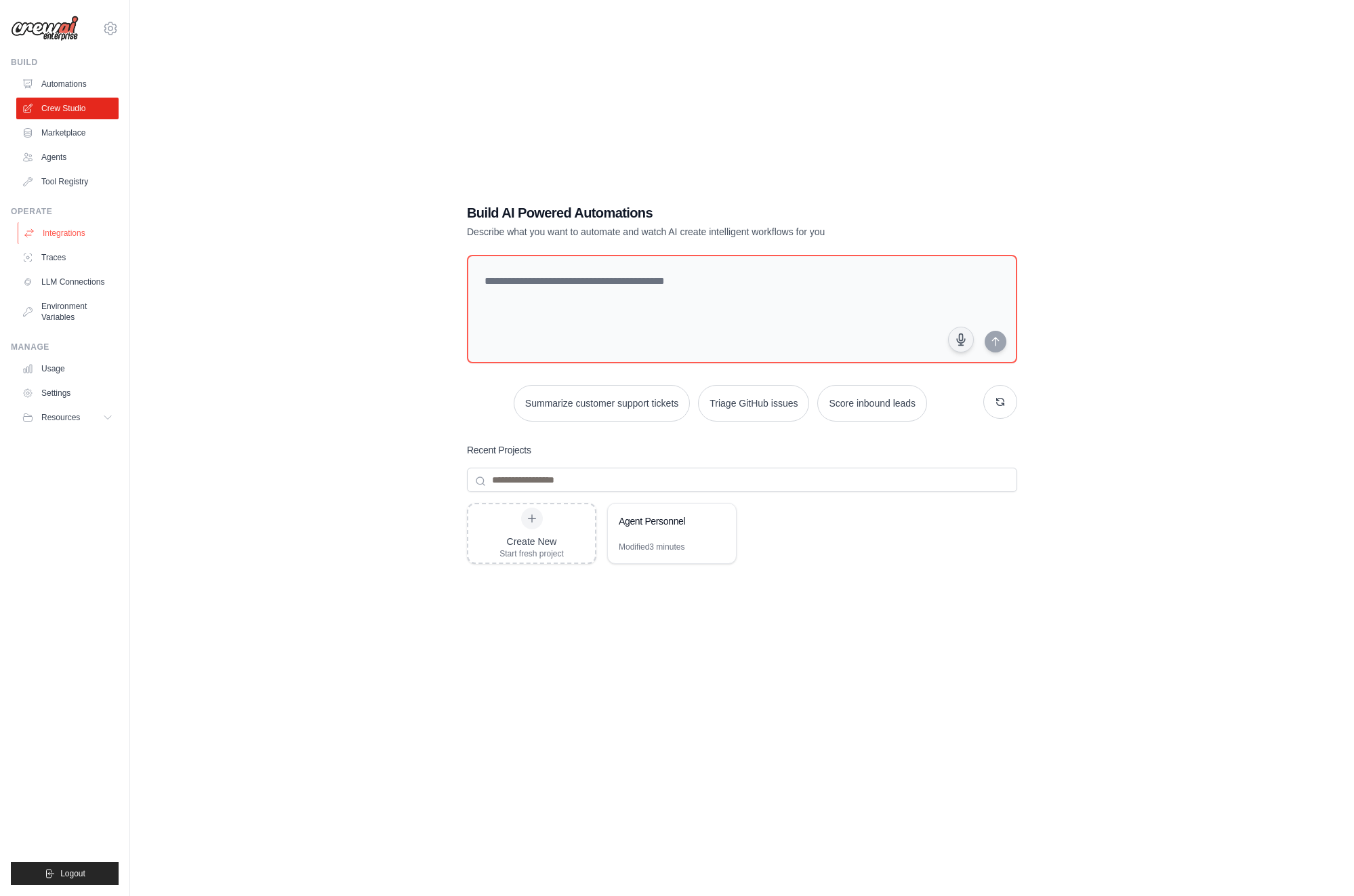
click at [95, 228] on link "Integrations" at bounding box center [68, 232] width 102 height 22
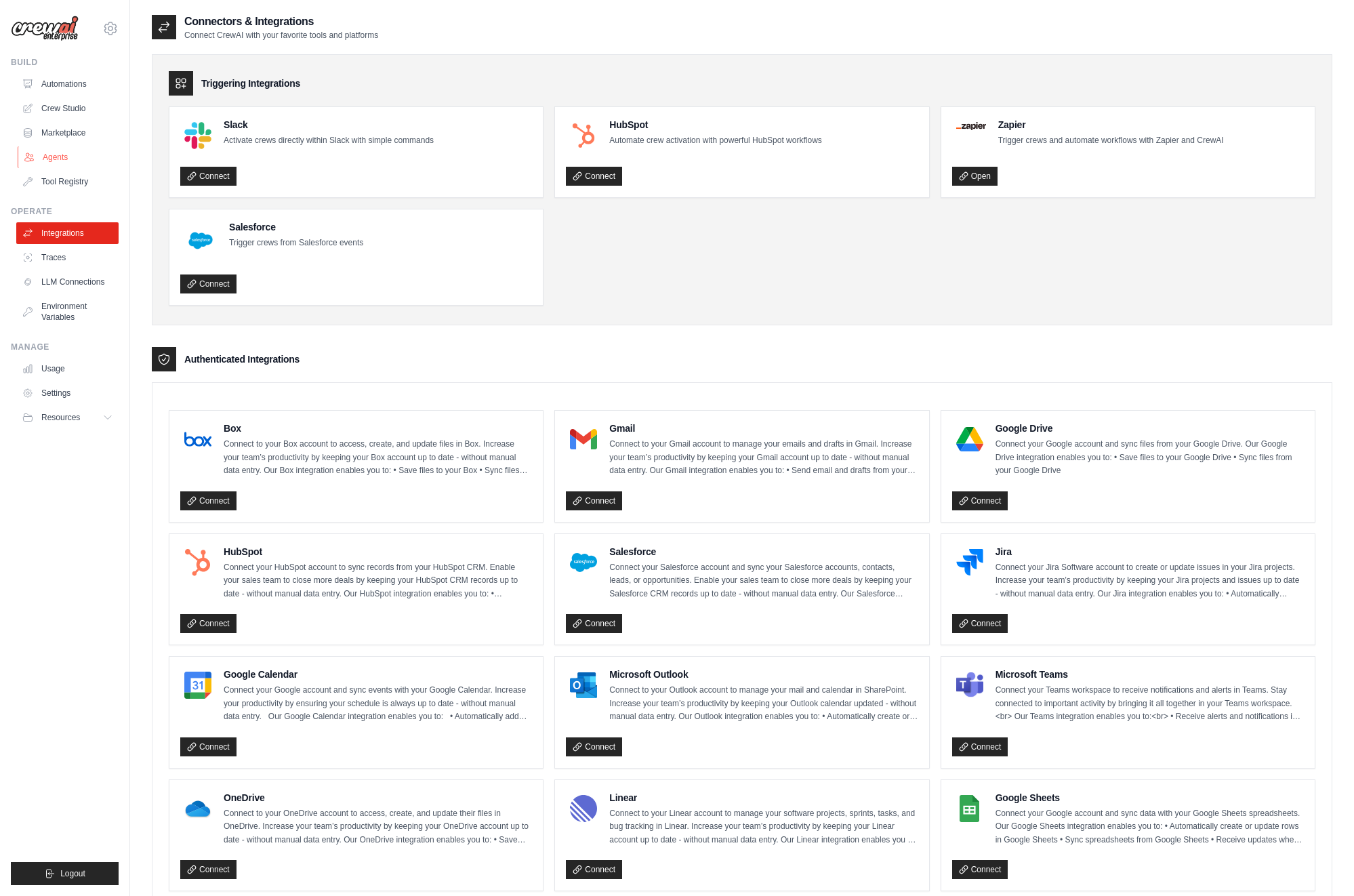
click at [94, 162] on link "Agents" at bounding box center [68, 157] width 102 height 22
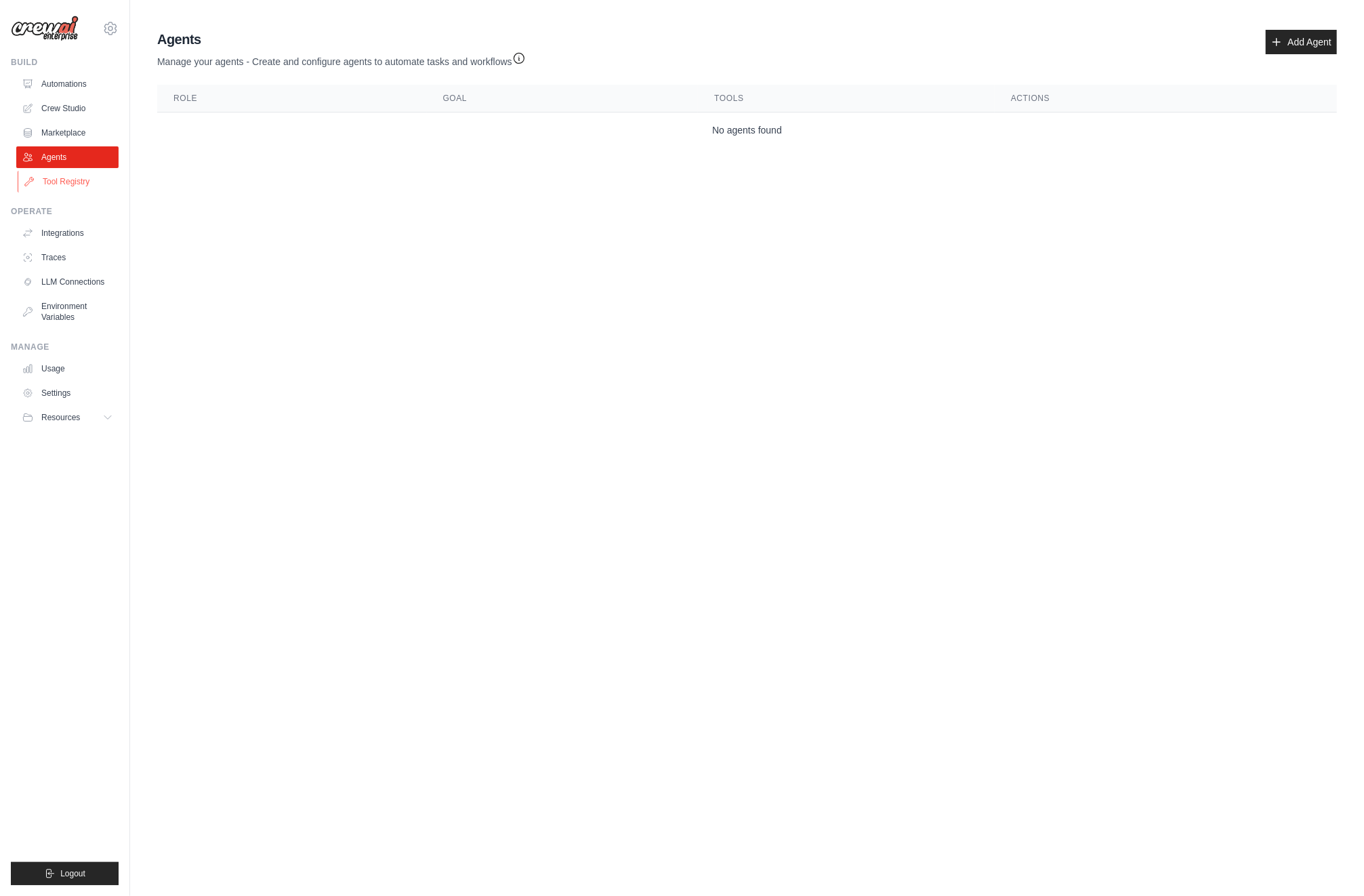
click at [94, 182] on link "Tool Registry" at bounding box center [68, 182] width 102 height 22
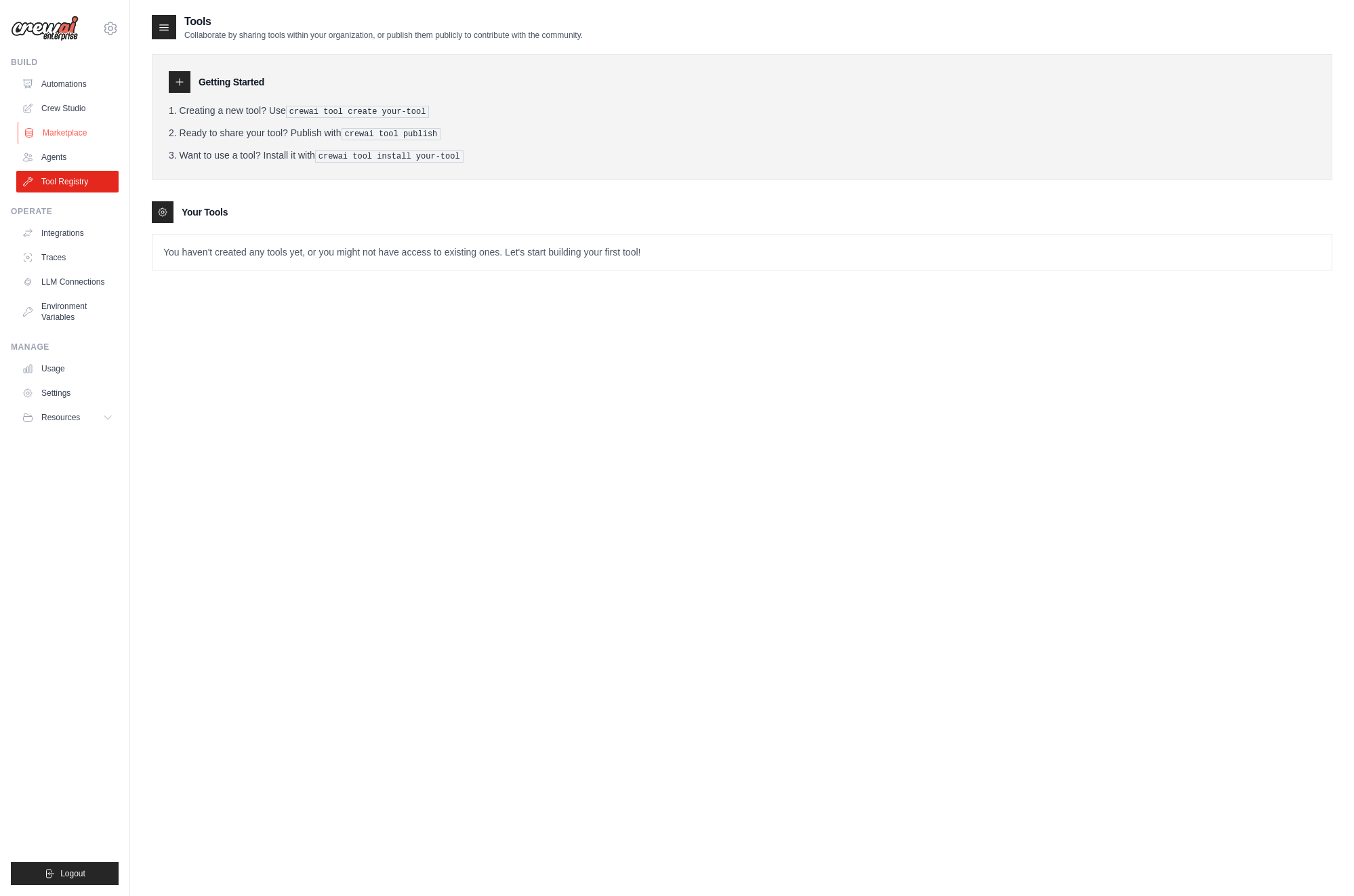
click at [90, 131] on link "Marketplace" at bounding box center [68, 133] width 102 height 22
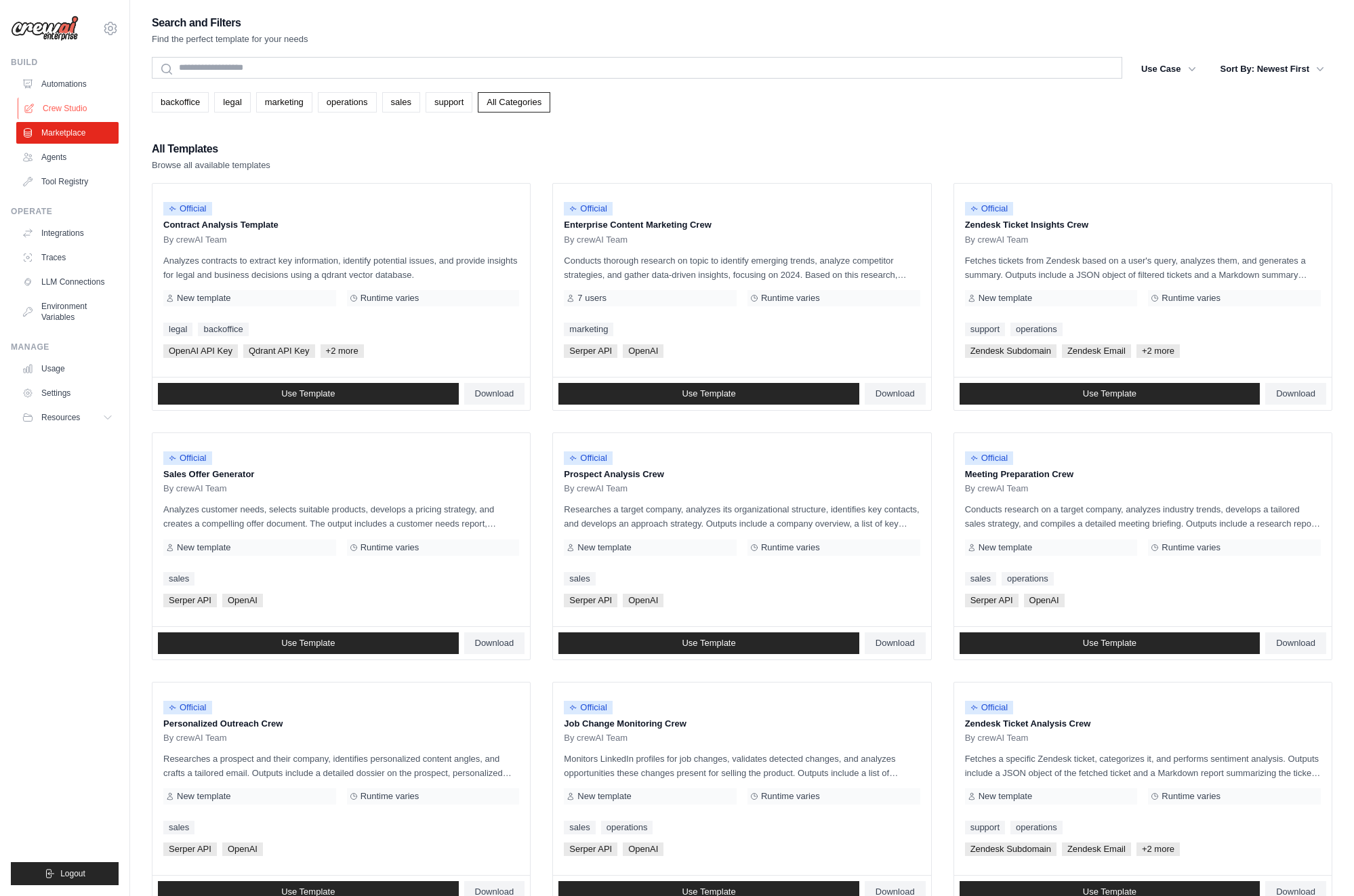
click at [85, 110] on link "Crew Studio" at bounding box center [68, 108] width 102 height 22
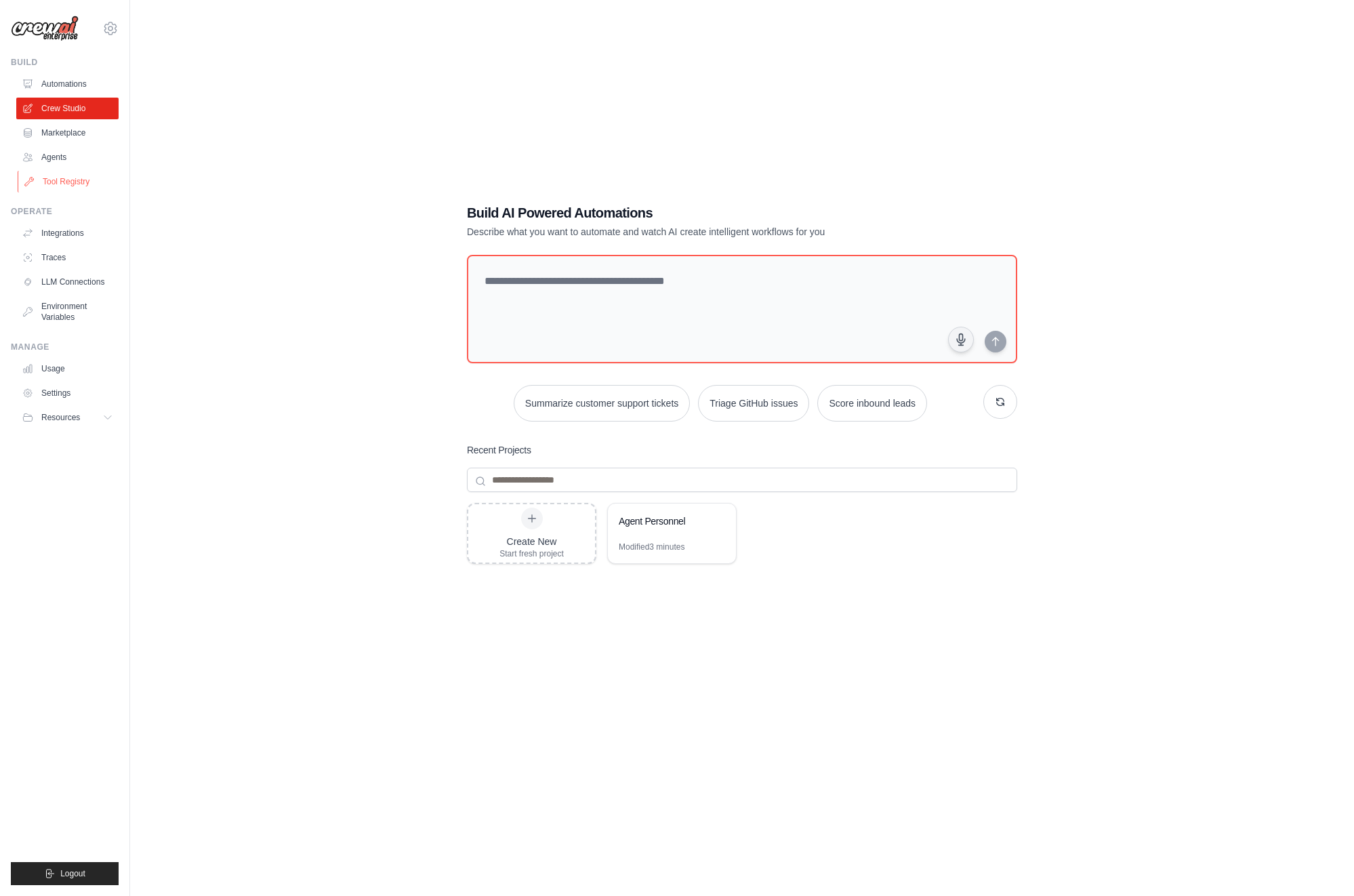
click at [72, 180] on link "Tool Registry" at bounding box center [68, 182] width 102 height 22
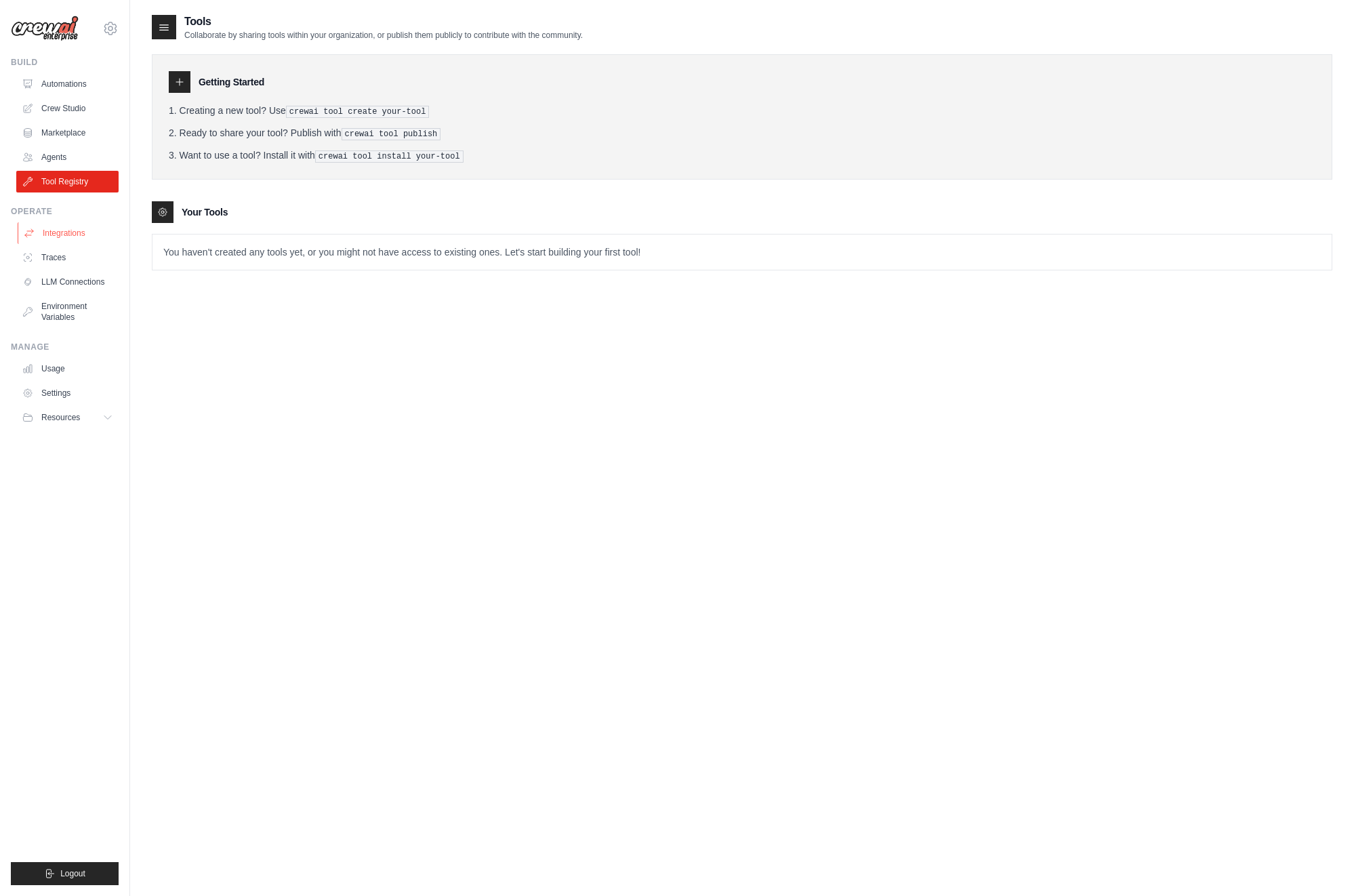
click at [70, 234] on link "Integrations" at bounding box center [68, 232] width 102 height 22
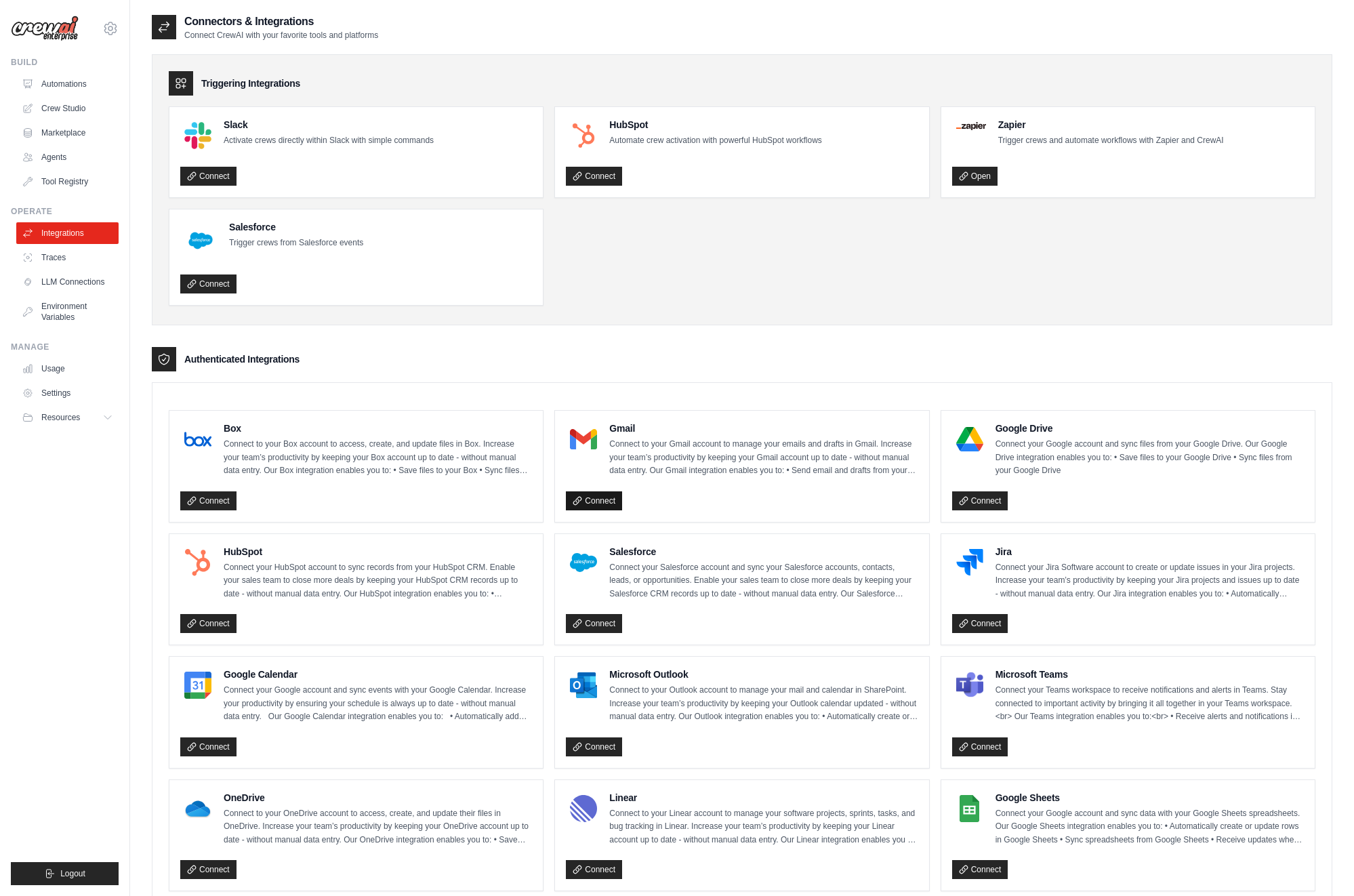
click at [617, 501] on link "Connect" at bounding box center [594, 501] width 56 height 19
click at [90, 418] on button "Resources" at bounding box center [68, 417] width 102 height 22
click at [76, 371] on link "Usage" at bounding box center [68, 368] width 102 height 22
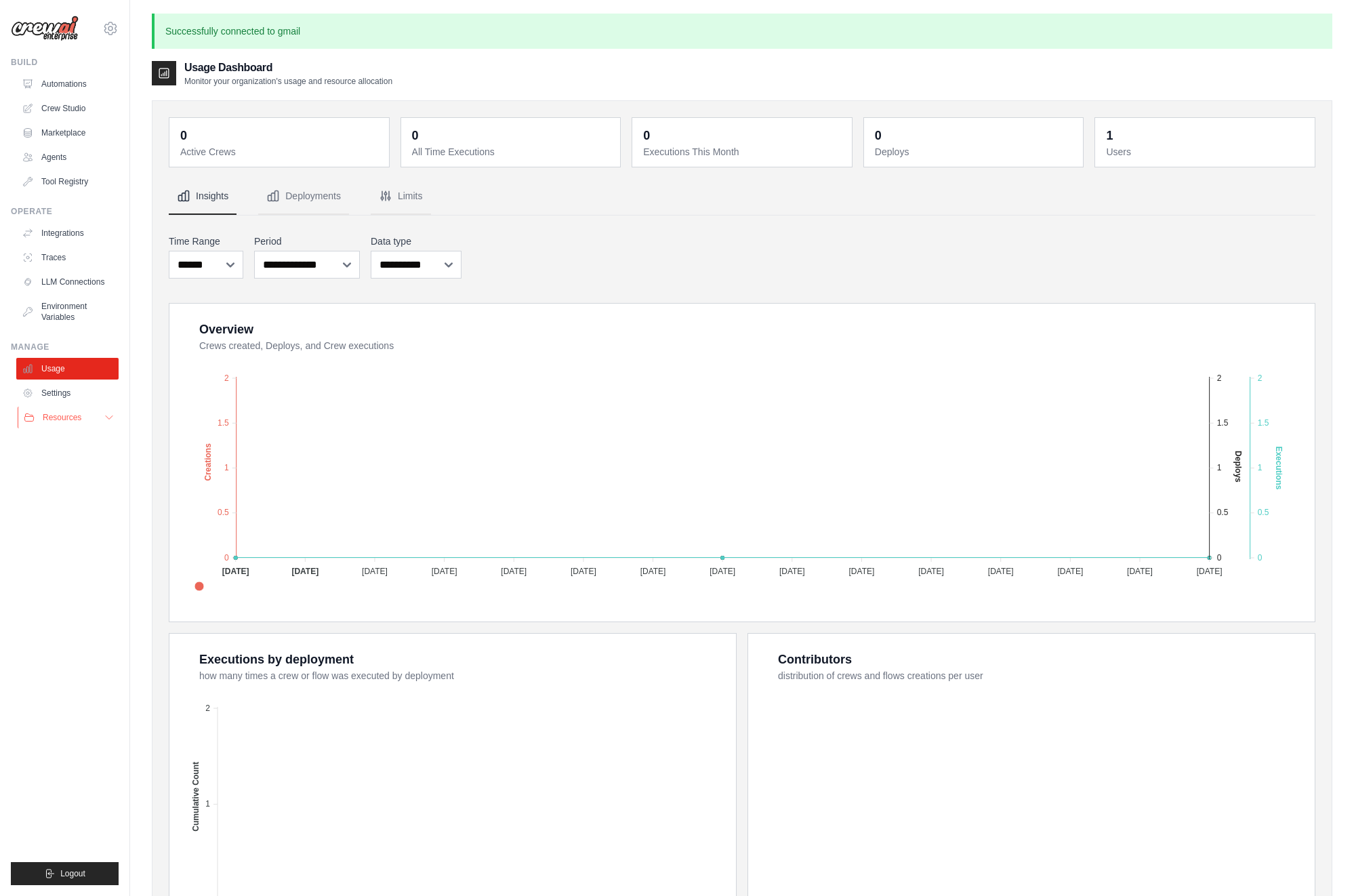
click at [90, 420] on button "Resources" at bounding box center [68, 417] width 102 height 22
click at [85, 441] on span "Documentation" at bounding box center [75, 440] width 55 height 11
click at [80, 241] on link "Integrations" at bounding box center [68, 232] width 102 height 22
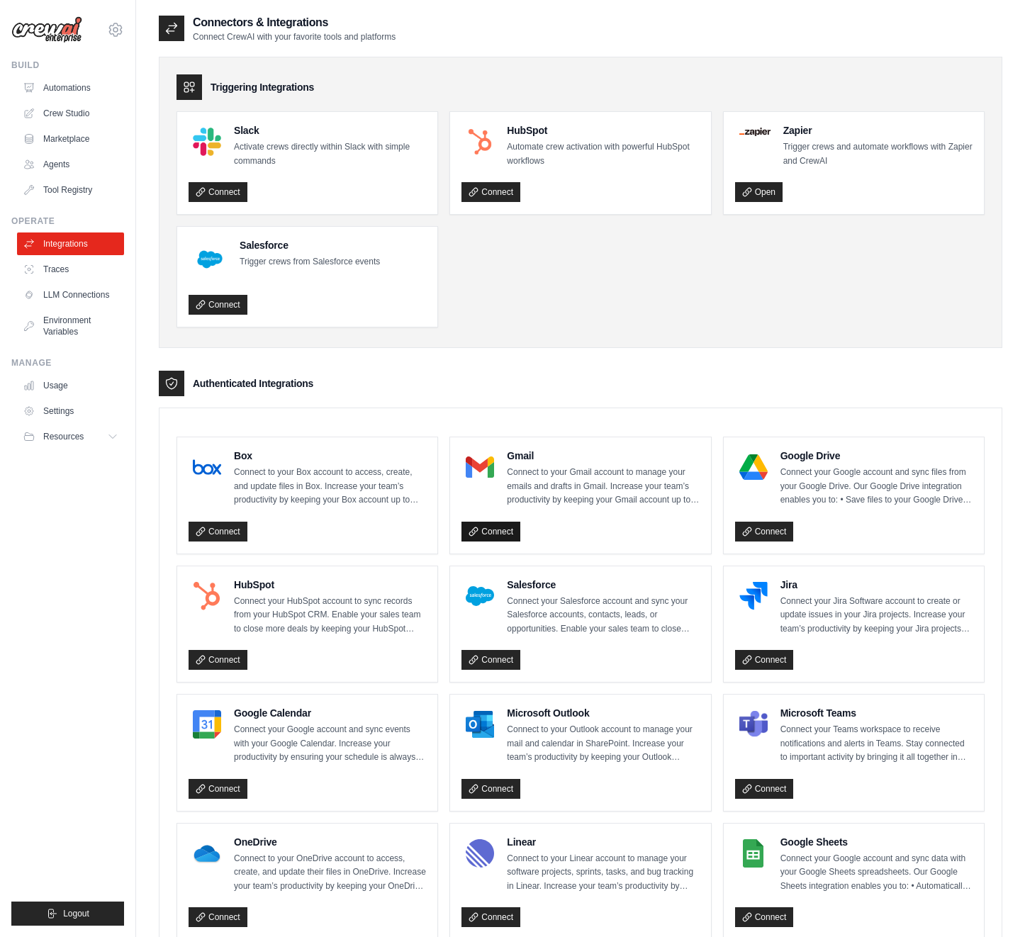
click at [511, 530] on link "Connect" at bounding box center [490, 532] width 59 height 20
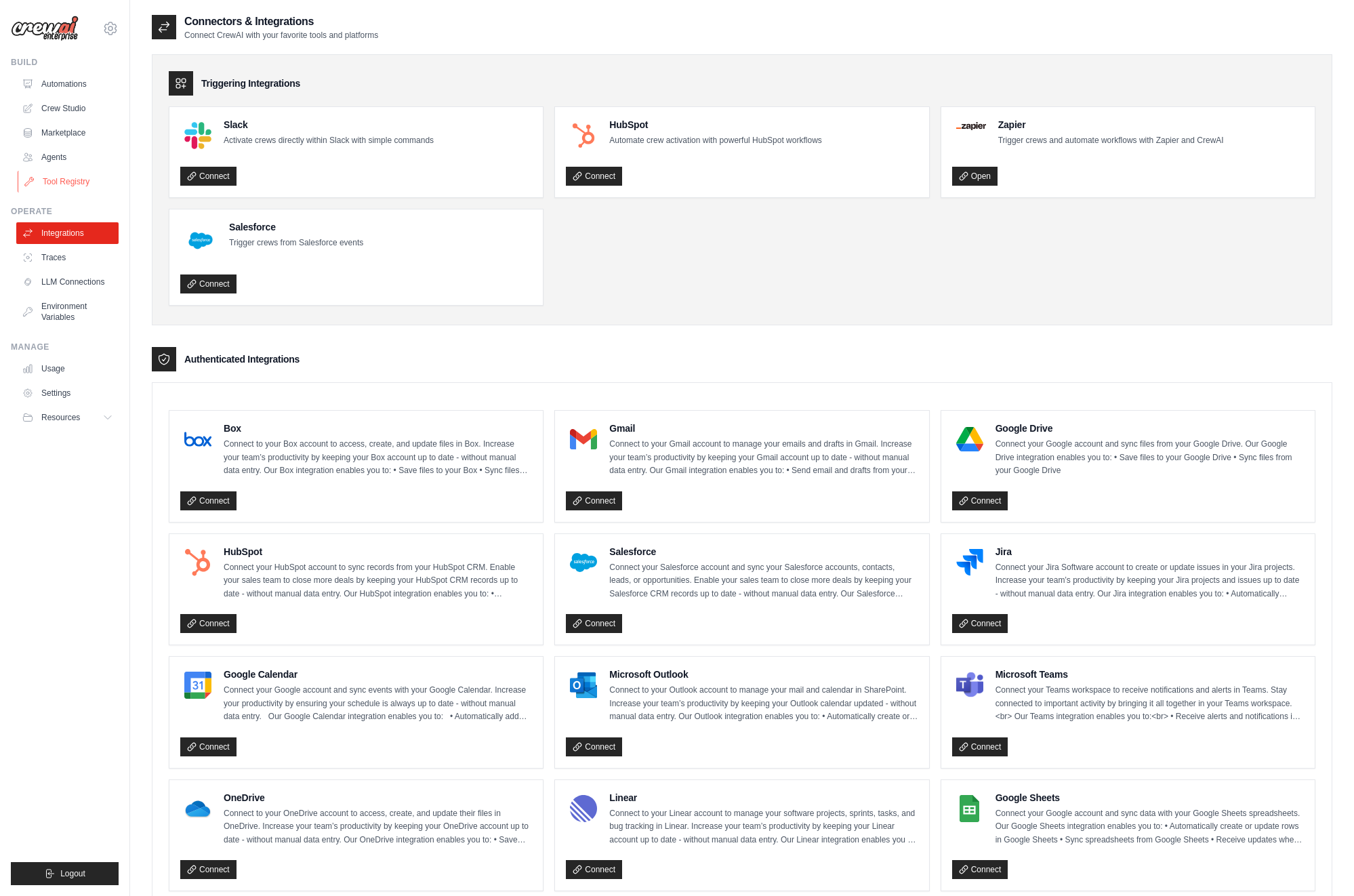
click at [58, 175] on link "Tool Registry" at bounding box center [68, 182] width 102 height 22
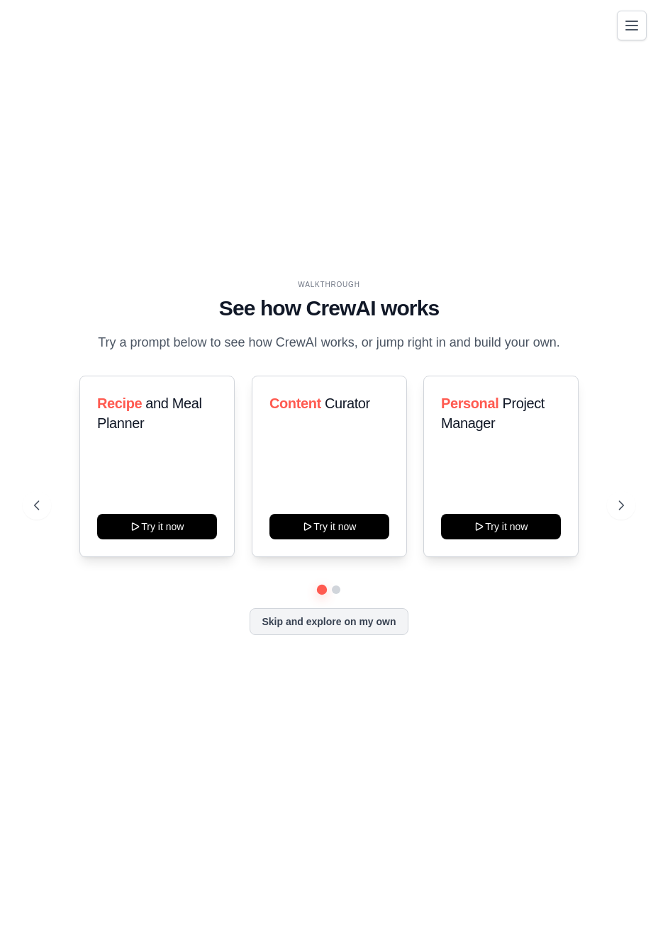
click at [634, 33] on icon "Toggle navigation" at bounding box center [631, 25] width 17 height 17
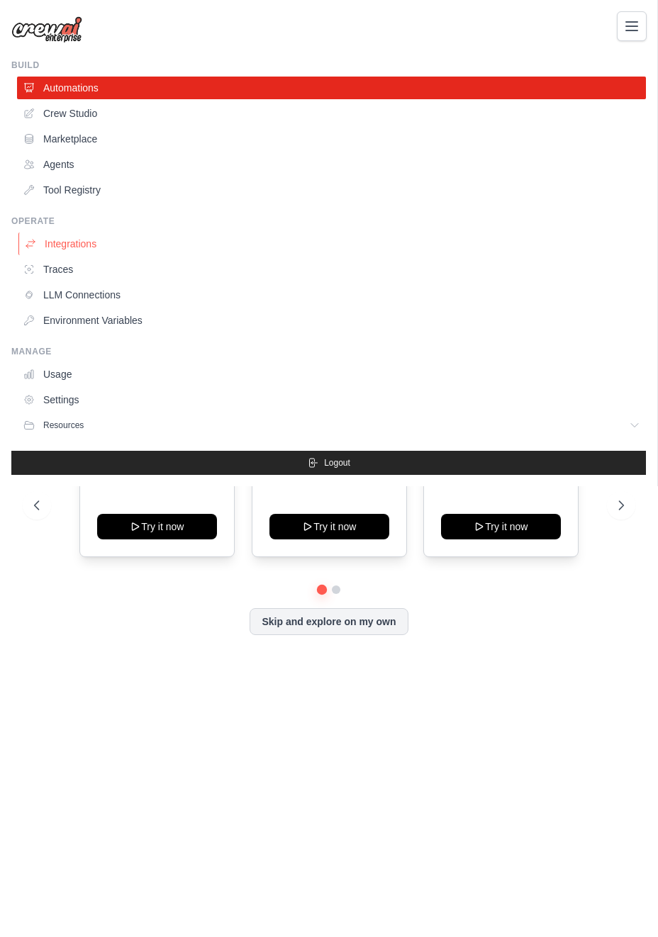
click at [120, 244] on link "Integrations" at bounding box center [332, 243] width 629 height 23
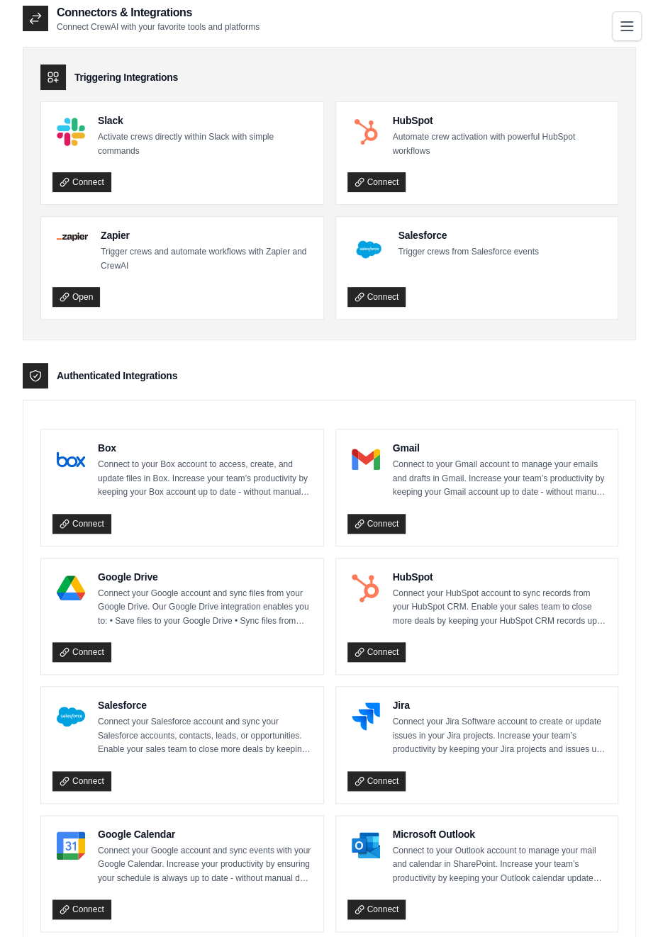
scroll to position [118, 0]
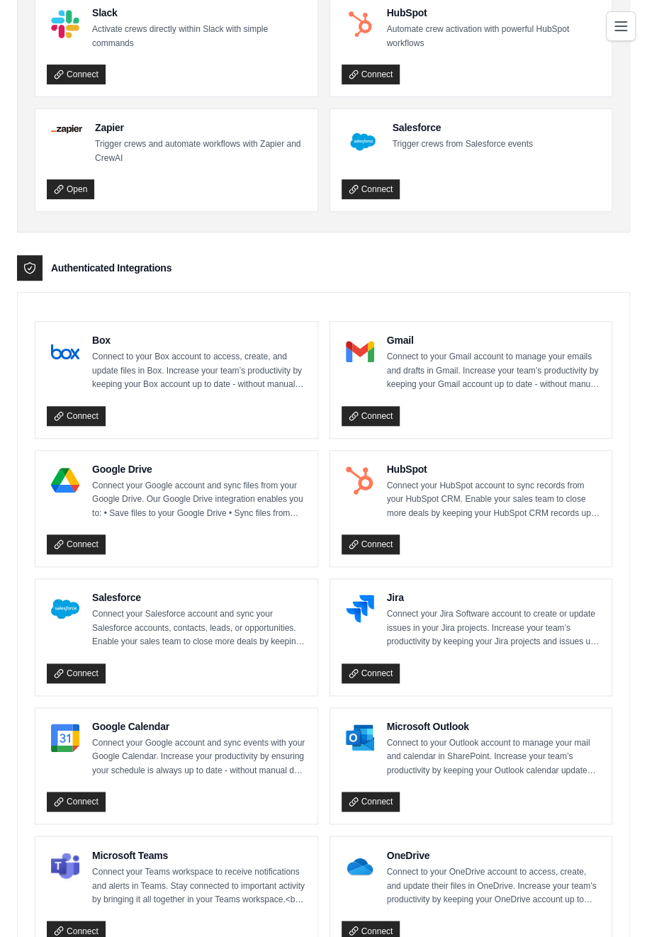
click at [415, 366] on p "Connect to your Gmail account to manage your emails and drafts in Gmail. Increa…" at bounding box center [494, 371] width 214 height 42
click at [367, 341] on img at bounding box center [360, 351] width 28 height 28
click at [387, 421] on link "Connect" at bounding box center [371, 416] width 59 height 20
click at [380, 415] on link "Connect" at bounding box center [371, 416] width 59 height 20
click at [364, 415] on link "Connect" at bounding box center [371, 416] width 59 height 20
